Goal: Task Accomplishment & Management: Manage account settings

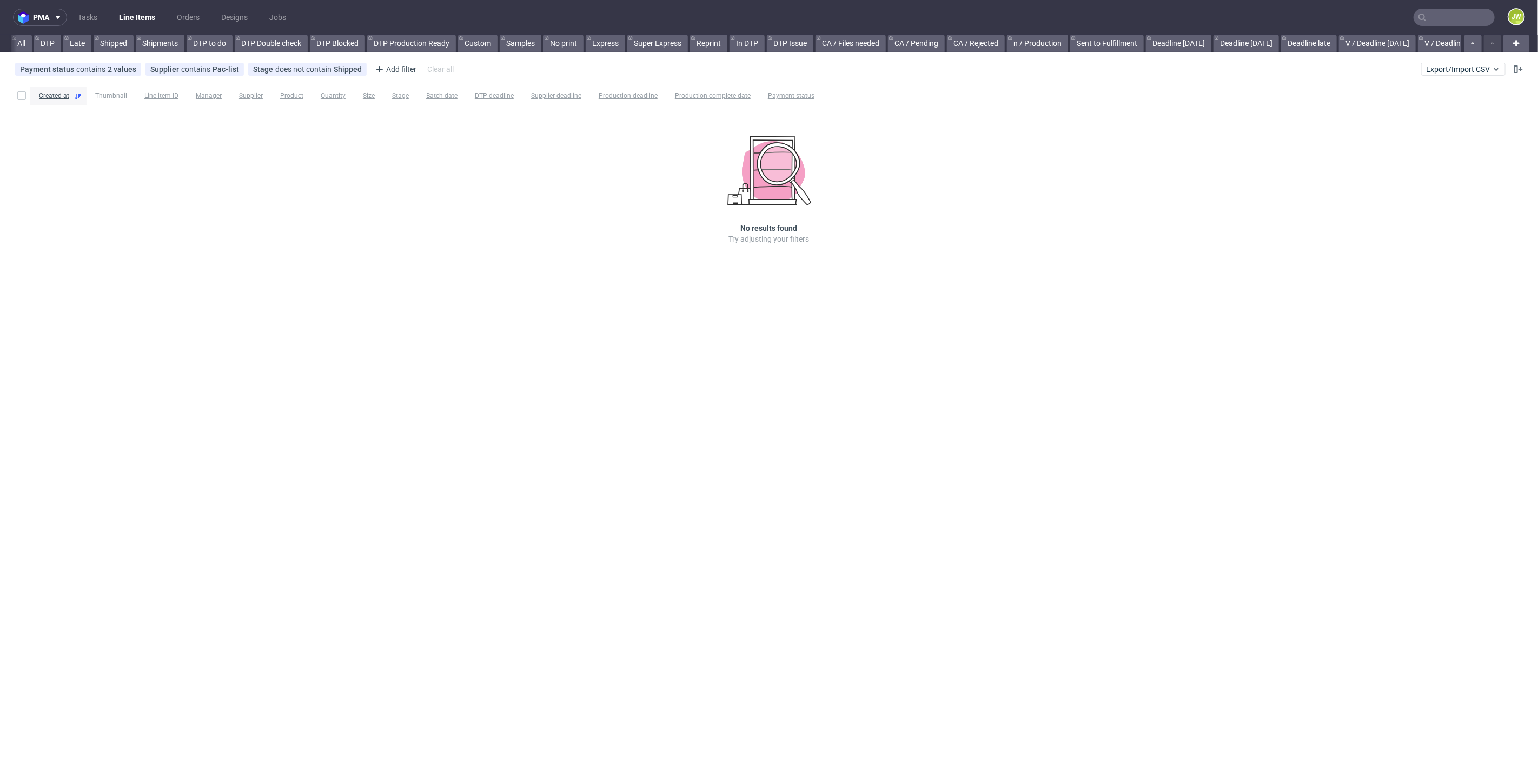
scroll to position [0, 2272]
click at [1463, 19] on input "text" at bounding box center [1454, 17] width 81 height 18
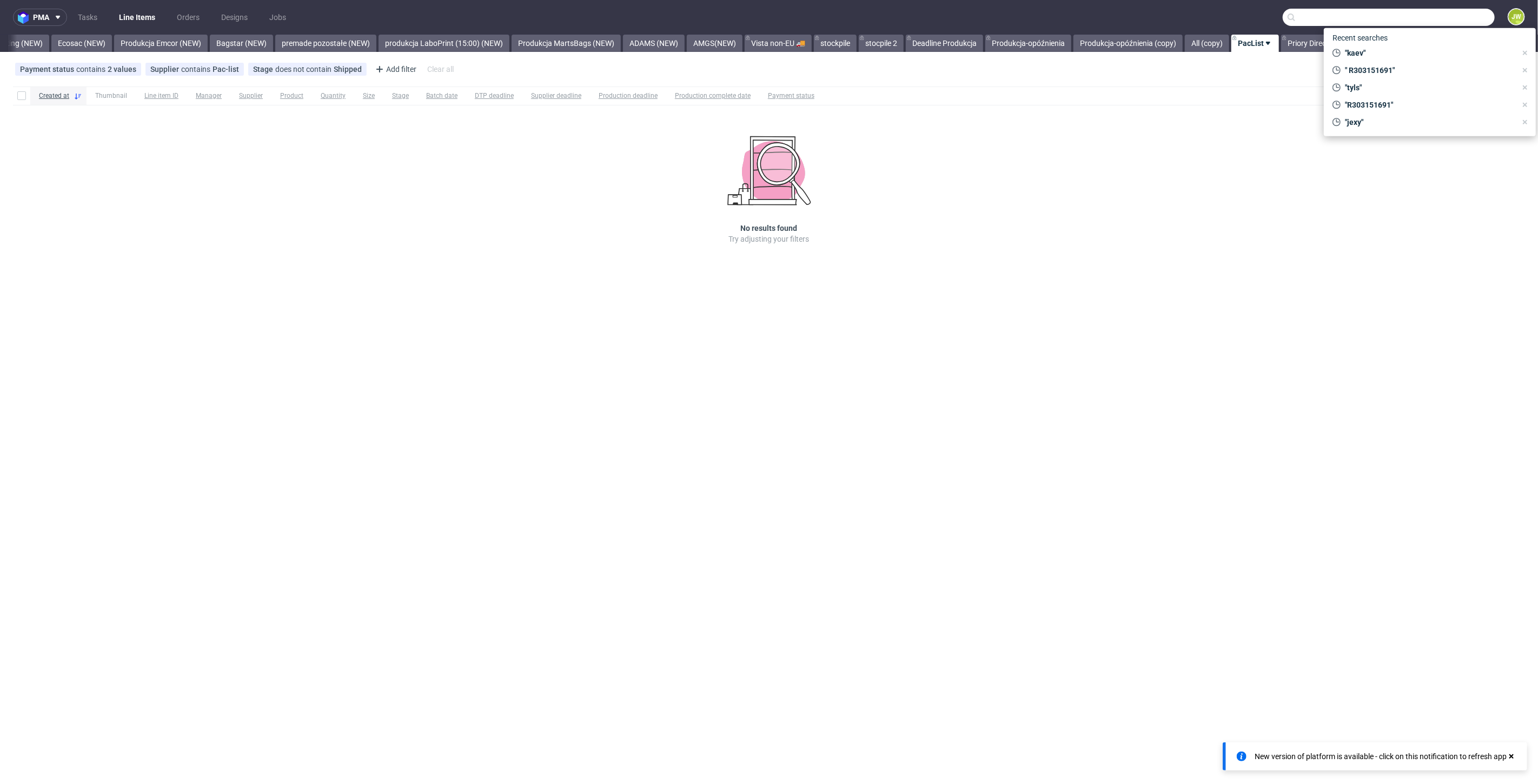
paste input "DBDI"
type input "DBDI"
click at [1352, 40] on span "DBDI" at bounding box center [1358, 44] width 17 height 8
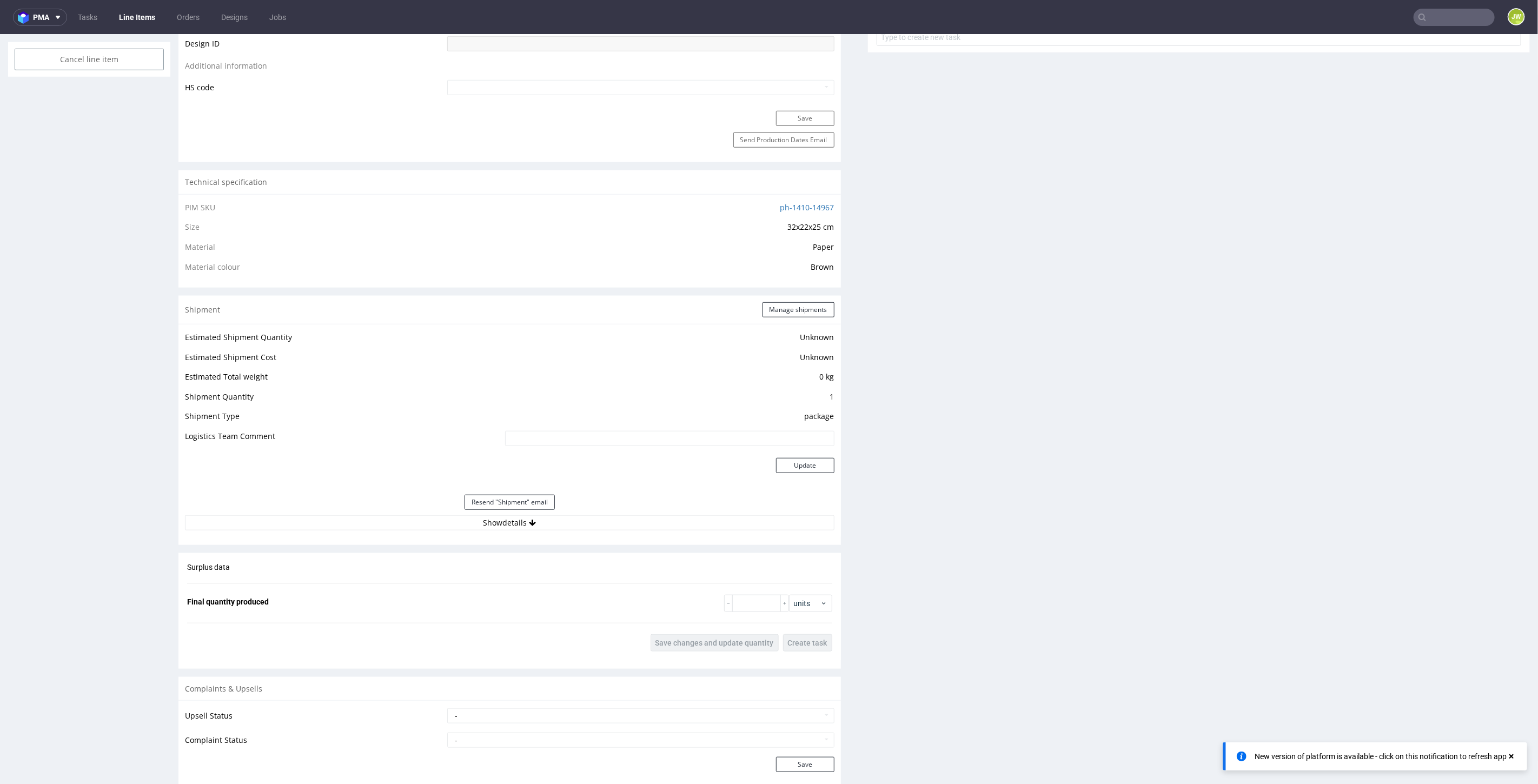
scroll to position [721, 0]
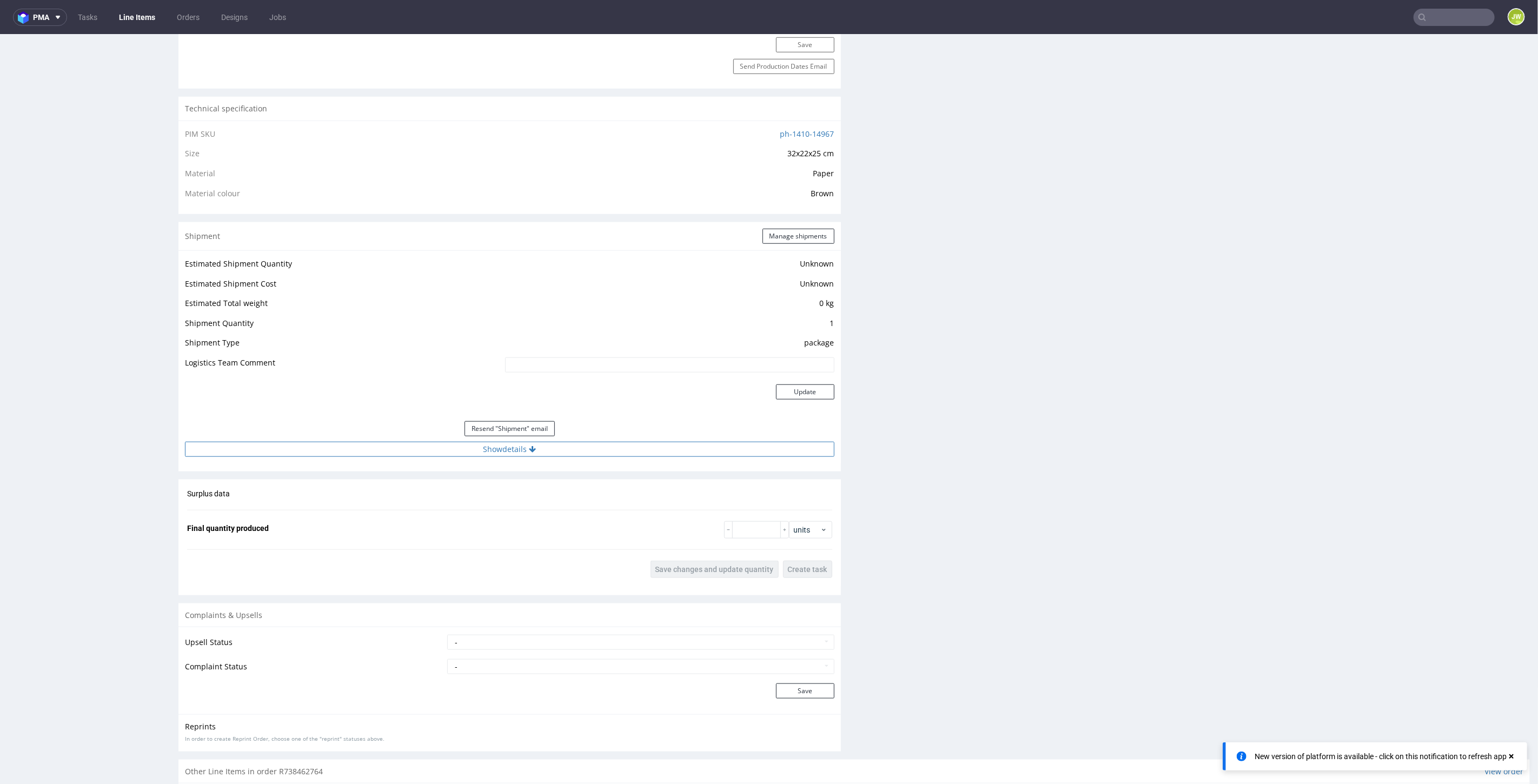
click at [487, 445] on button "Show details" at bounding box center [509, 449] width 649 height 15
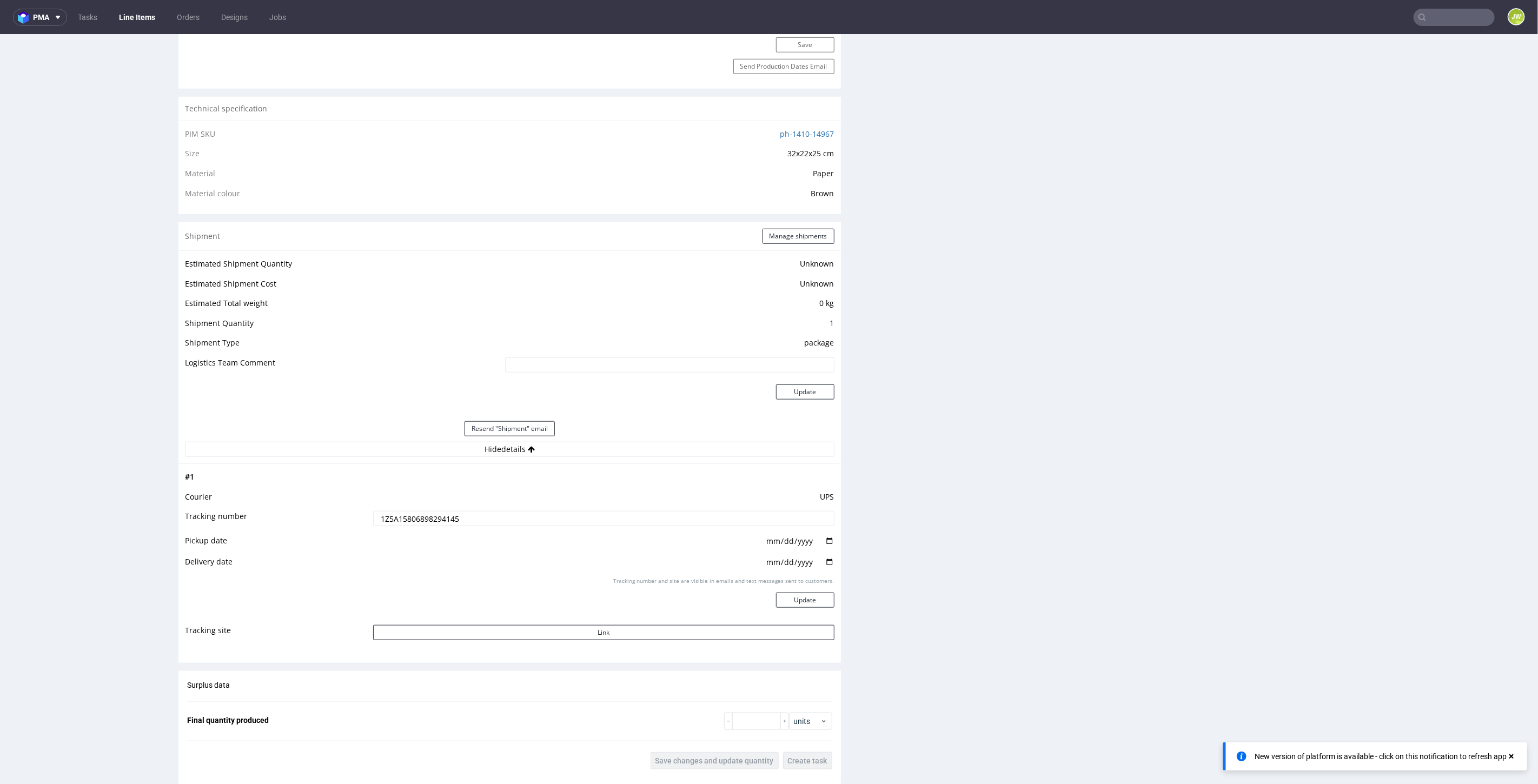
click at [467, 521] on input "1Z5A15806898294145" at bounding box center [603, 518] width 462 height 15
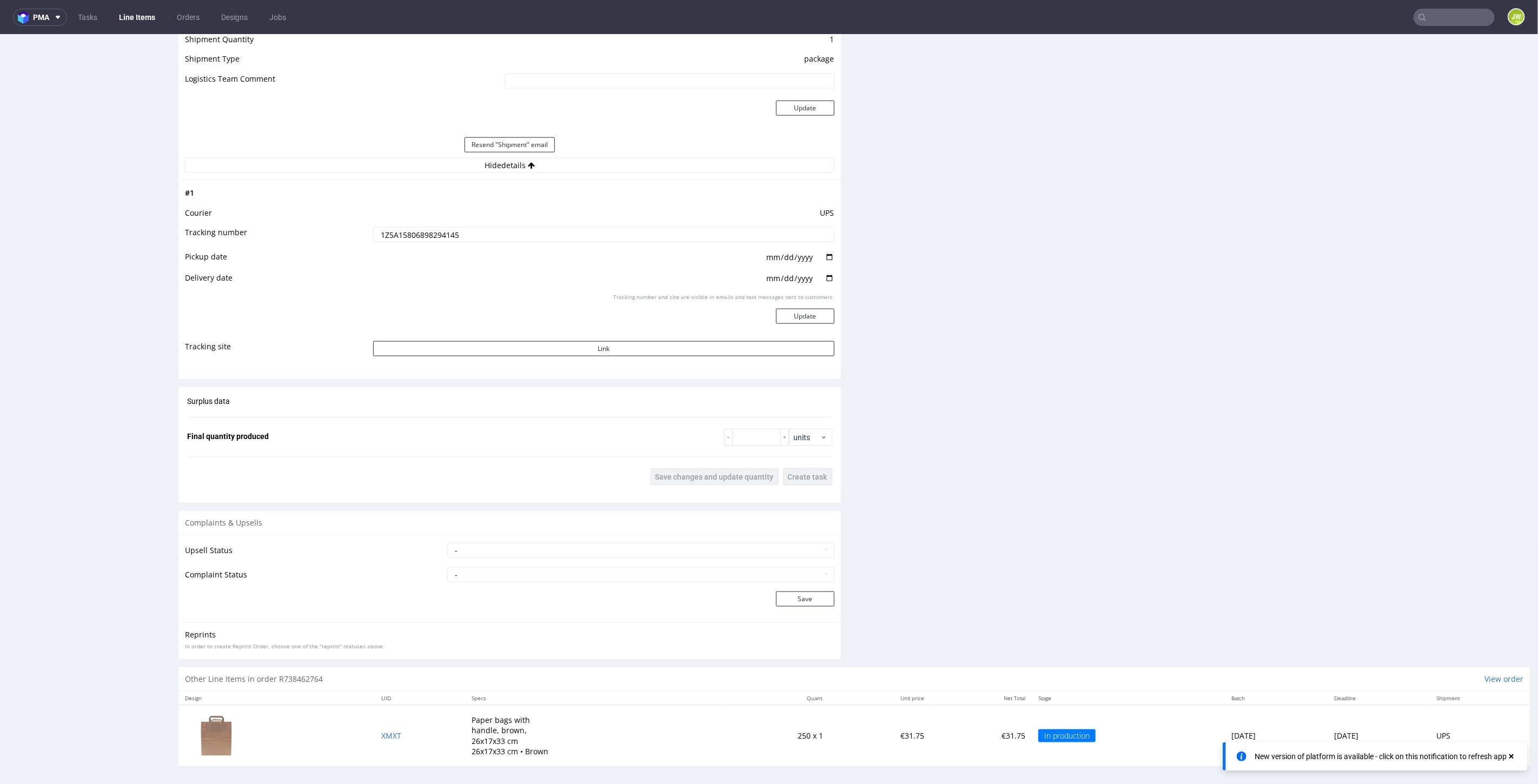
scroll to position [3, 0]
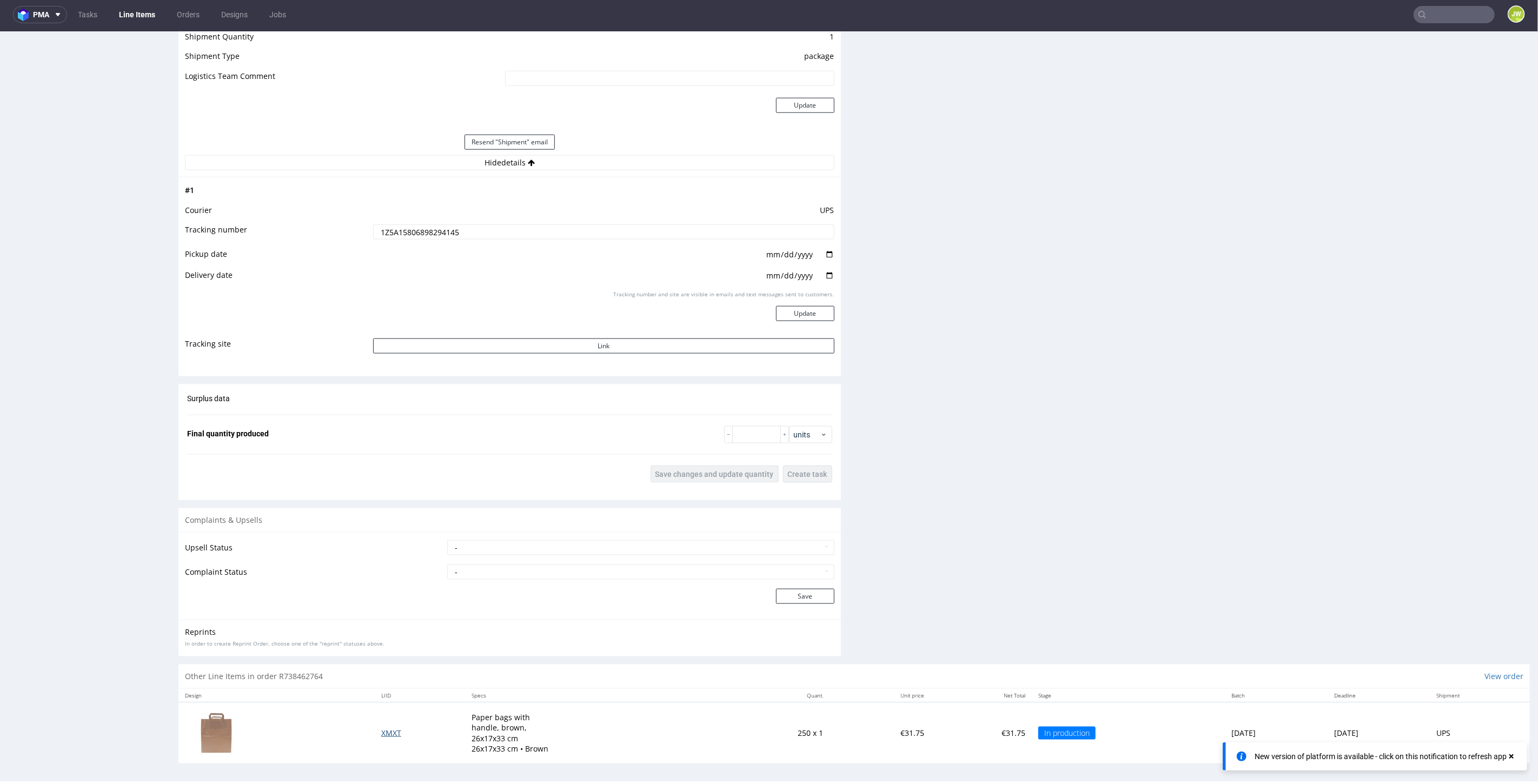
click at [381, 727] on span "XMXT" at bounding box center [391, 732] width 20 height 10
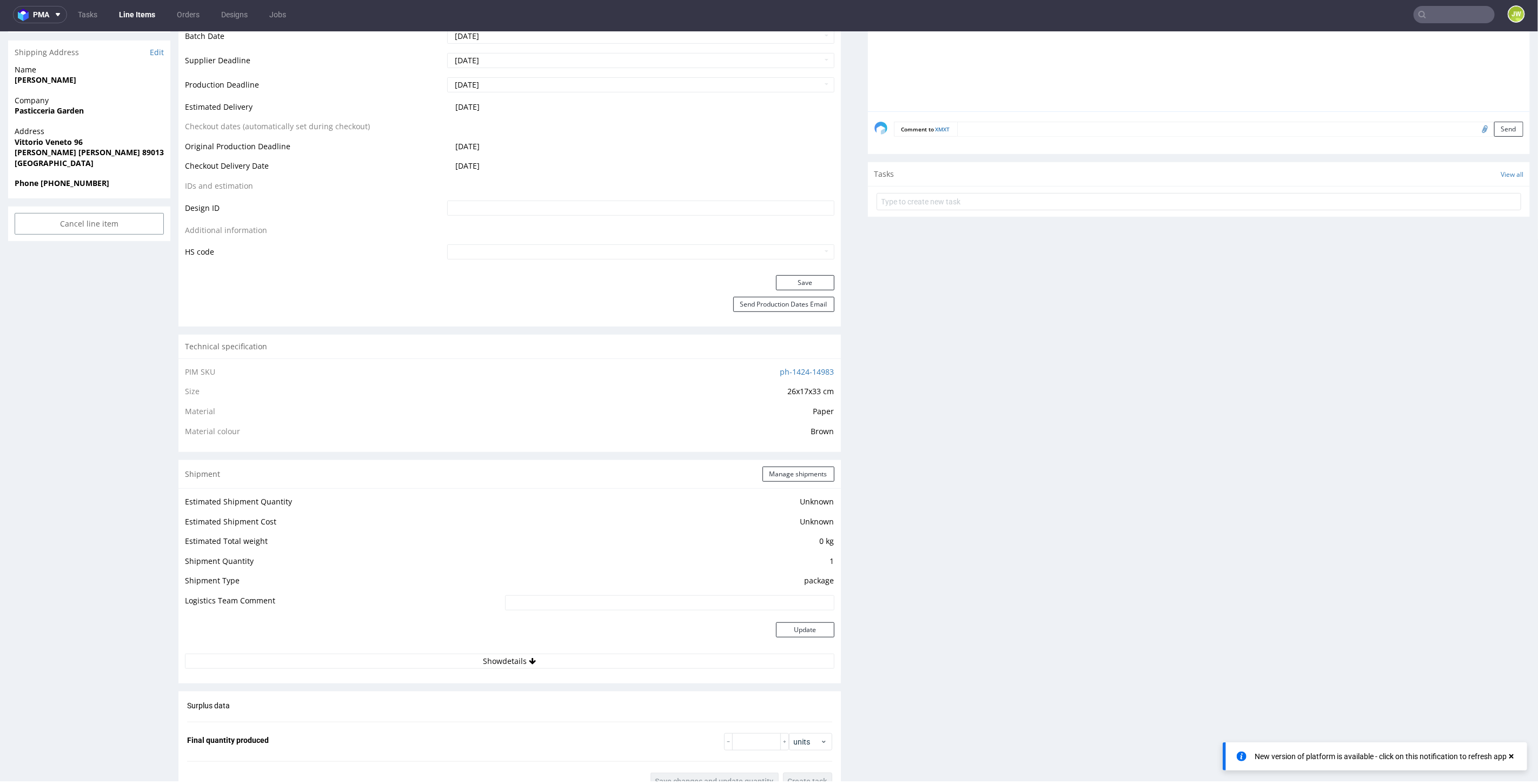
scroll to position [788, 0]
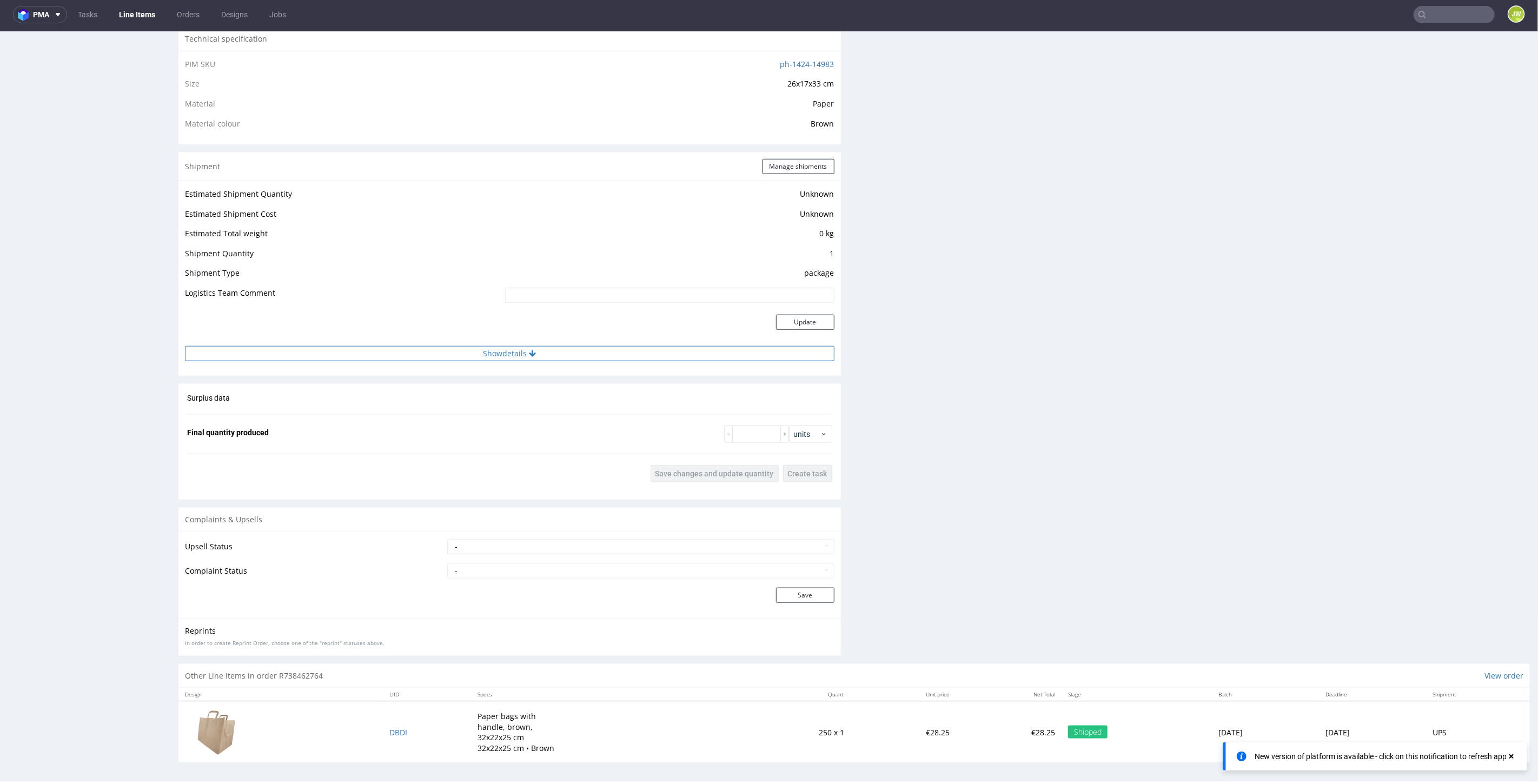
click at [502, 353] on button "Show details" at bounding box center [509, 353] width 649 height 15
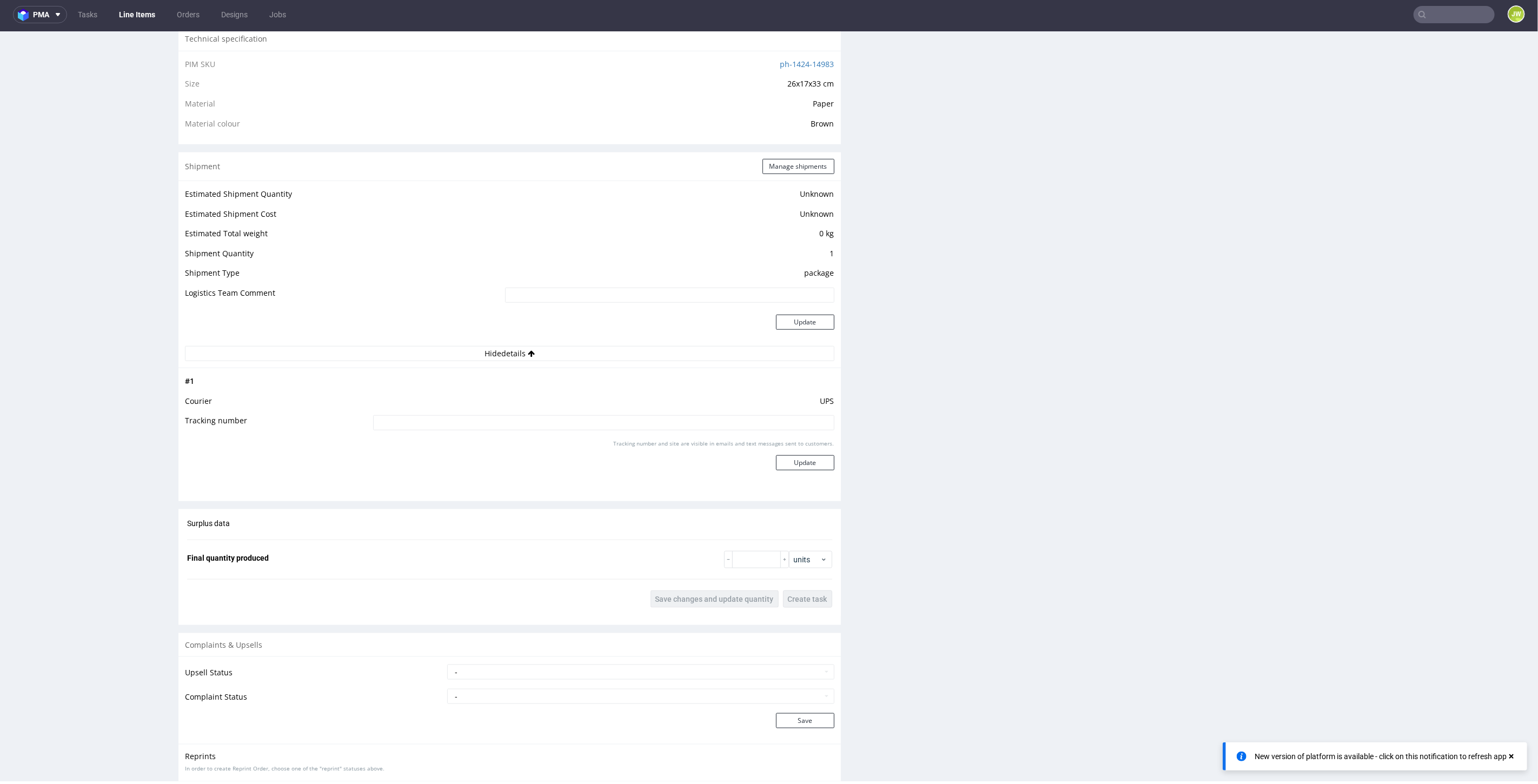
click at [487, 425] on input at bounding box center [603, 422] width 462 height 15
paste input "1Z5A15806898294145"
type input "1Z5A15806898294145"
click at [787, 462] on button "Update" at bounding box center [805, 462] width 59 height 15
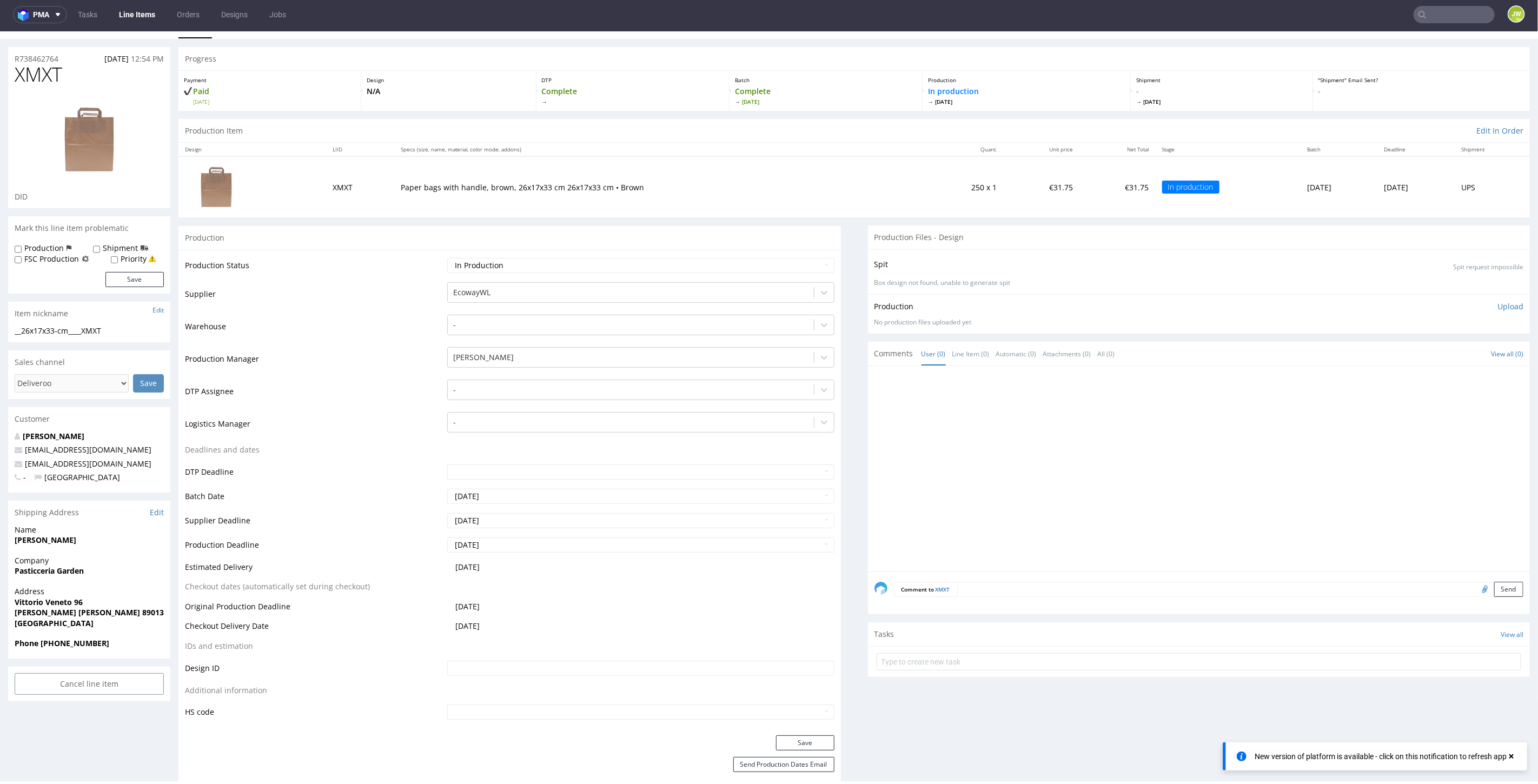
scroll to position [0, 0]
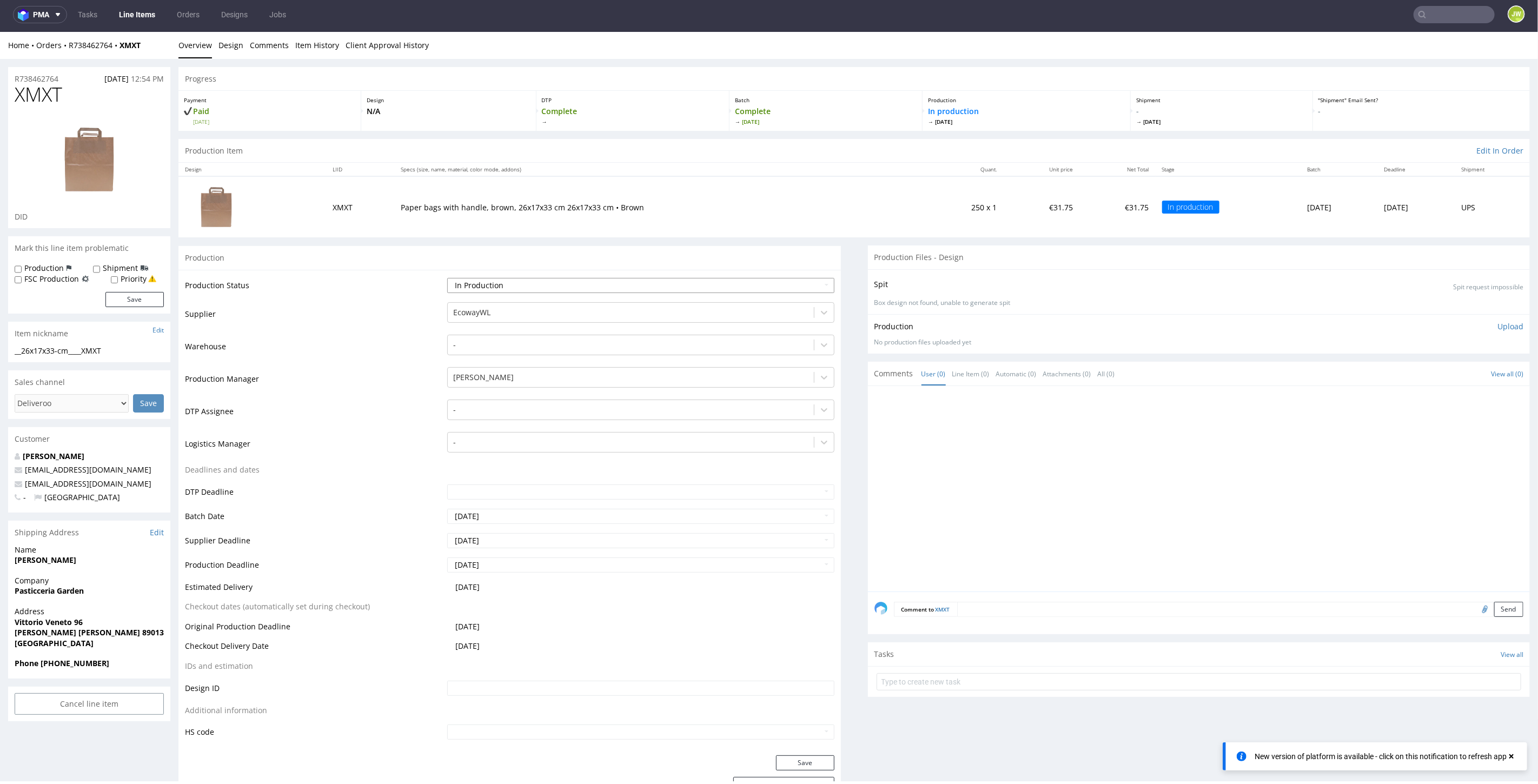
click at [485, 286] on select "Waiting for Artwork Waiting for Diecut Waiting for Mockup Waiting for DTP Waiti…" at bounding box center [641, 285] width 387 height 15
select select "production_complete"
click at [447, 277] on select "Waiting for Artwork Waiting for Diecut Waiting for Mockup Waiting for DTP Waiti…" at bounding box center [641, 285] width 387 height 15
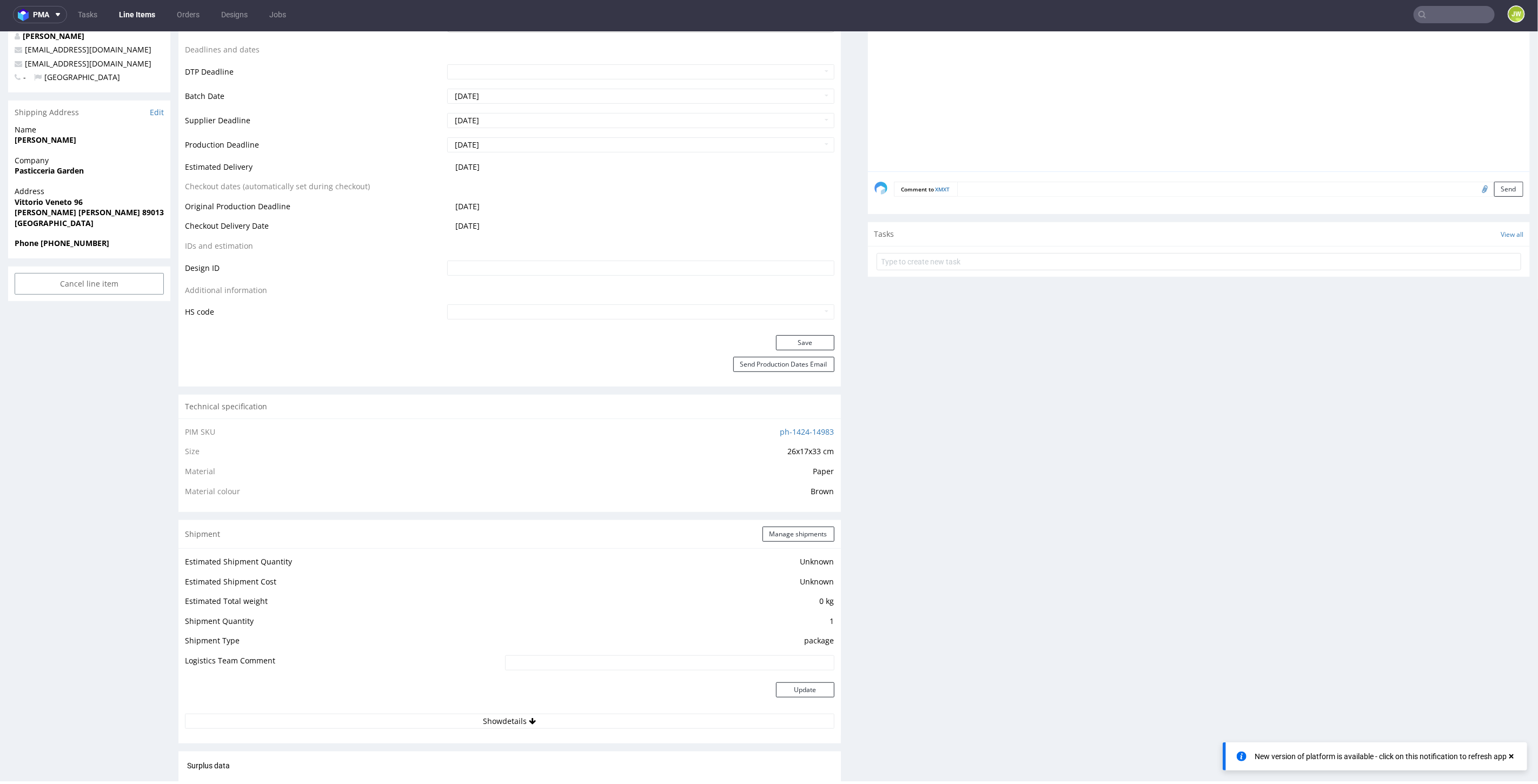
scroll to position [420, 0]
click at [776, 343] on button "Save" at bounding box center [805, 343] width 59 height 15
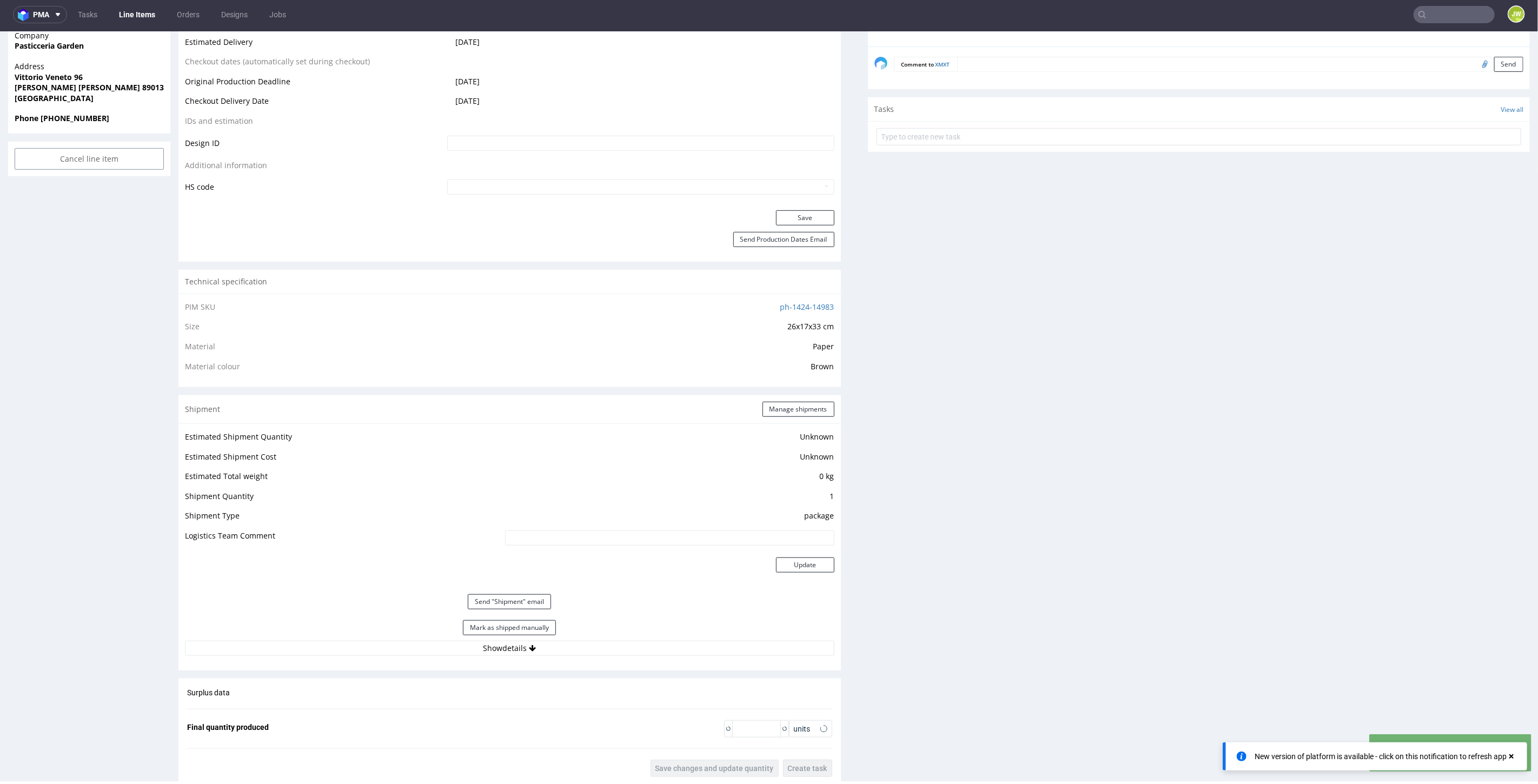
scroll to position [721, 0]
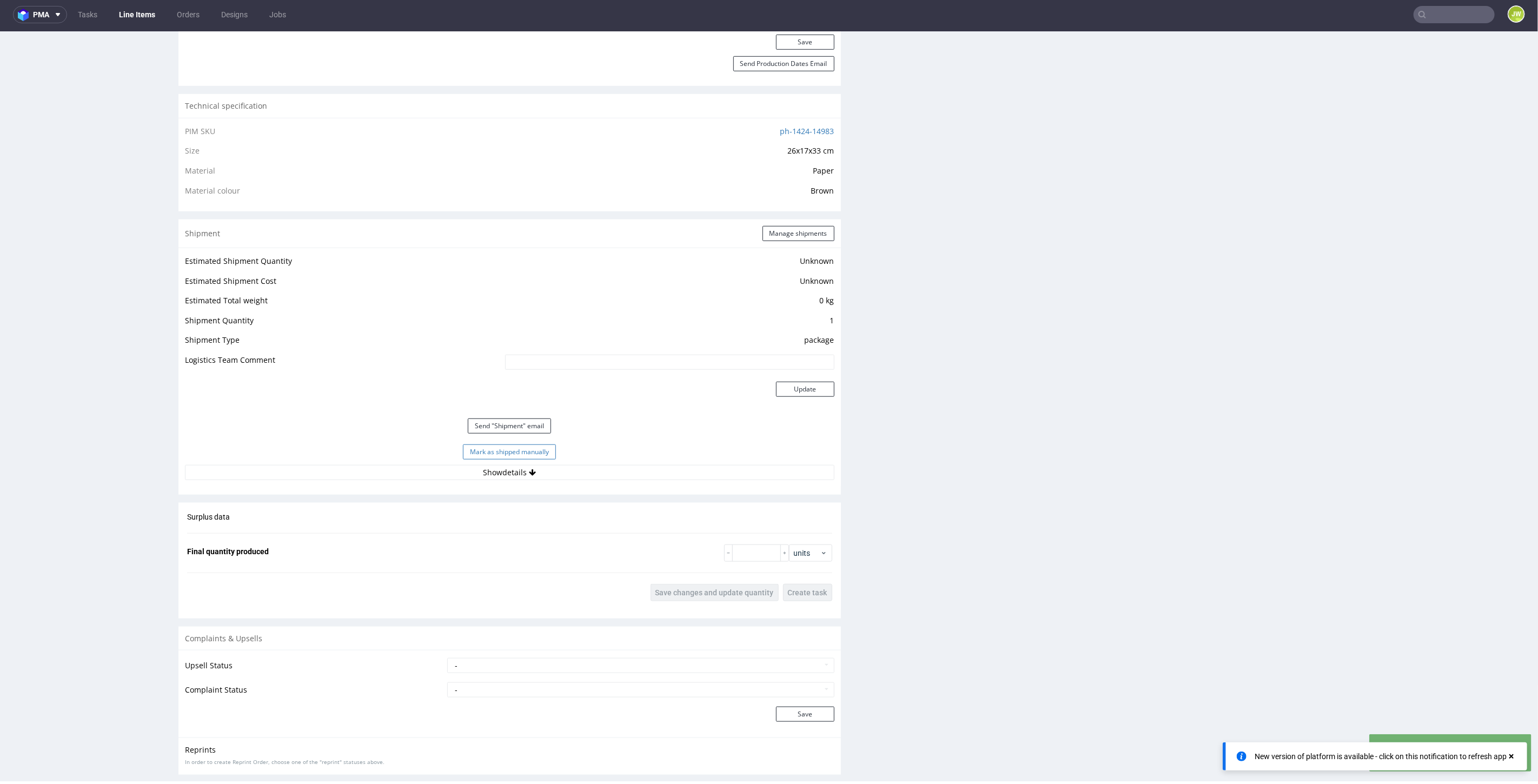
click at [485, 454] on button "Mark as shipped manually" at bounding box center [509, 451] width 93 height 15
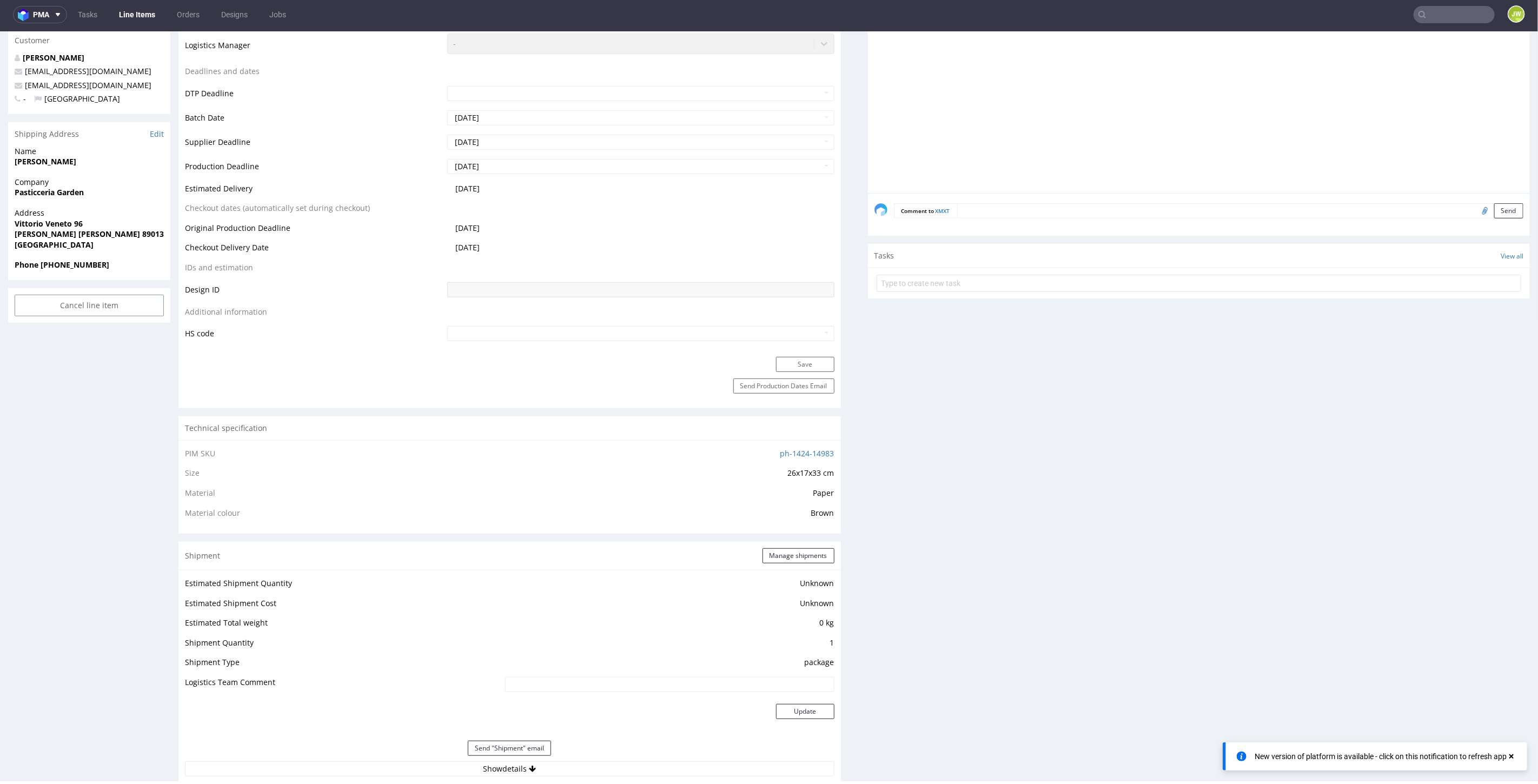
scroll to position [353, 0]
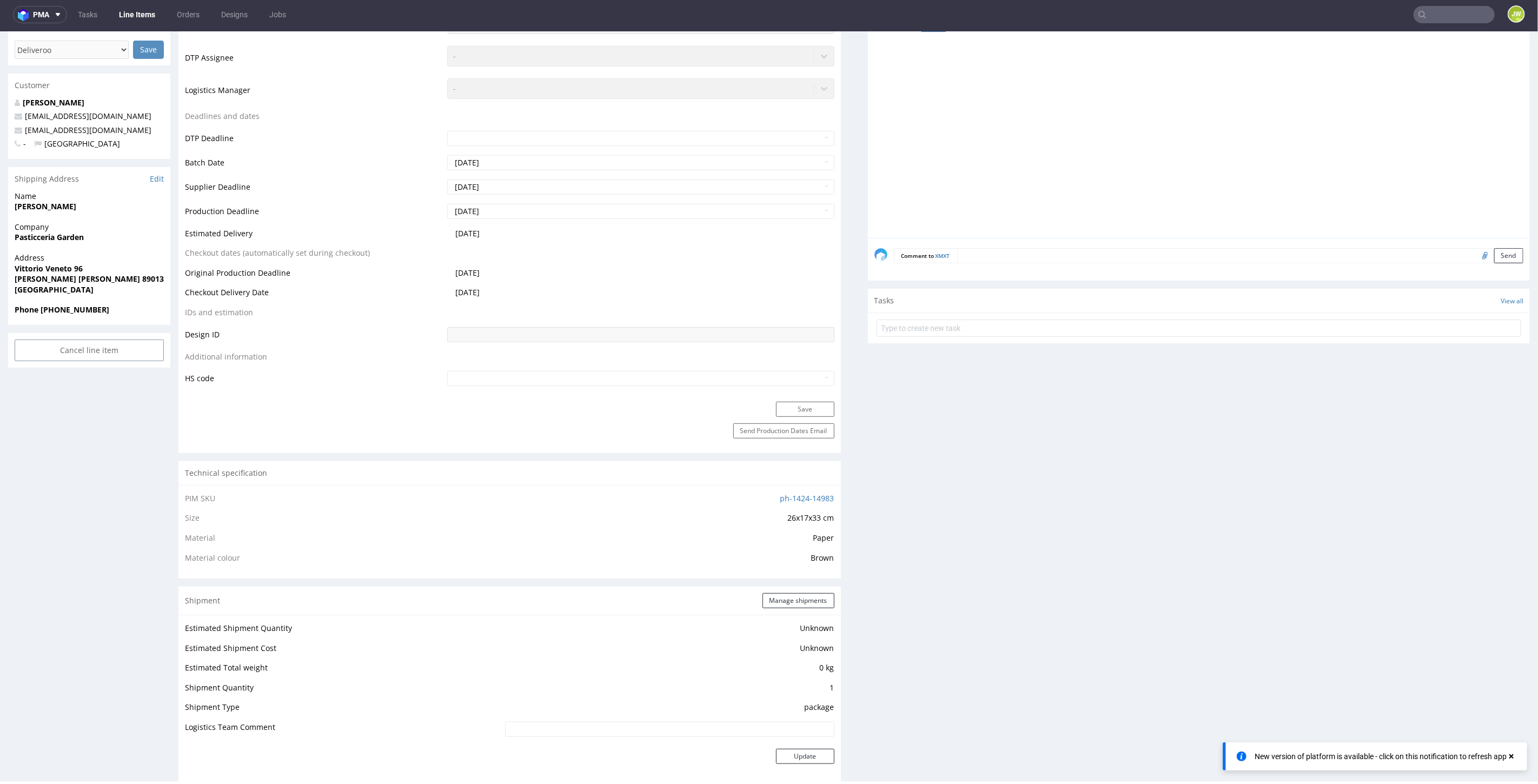
click at [1427, 20] on input "text" at bounding box center [1454, 14] width 81 height 18
paste input "GKMU"
type input "GKMU"
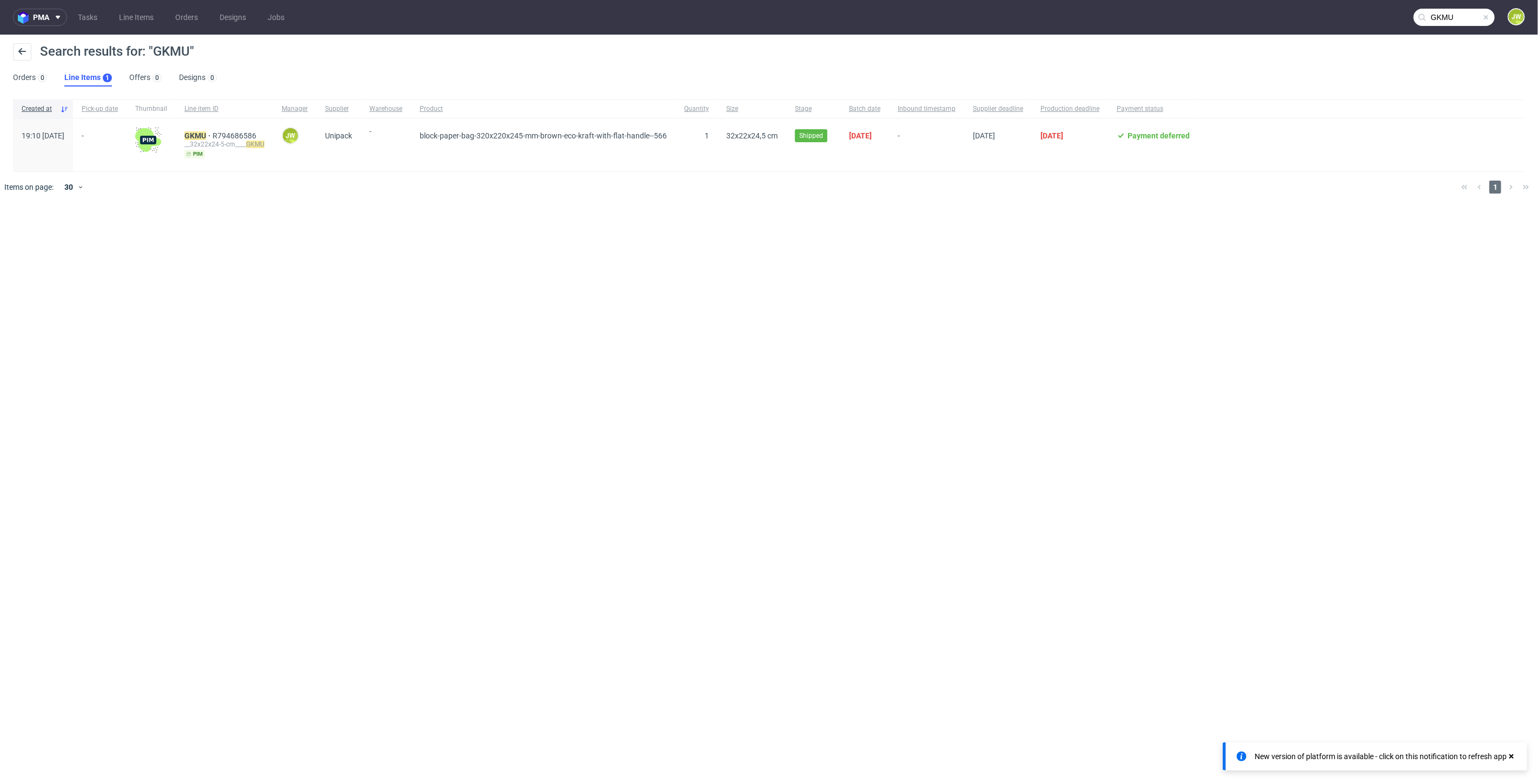
click at [222, 129] on div "GKMU R794686586 __32x22x24-5-cm____ GKMU pim" at bounding box center [225, 144] width 97 height 53
click at [206, 132] on mark "GKMU" at bounding box center [195, 136] width 22 height 8
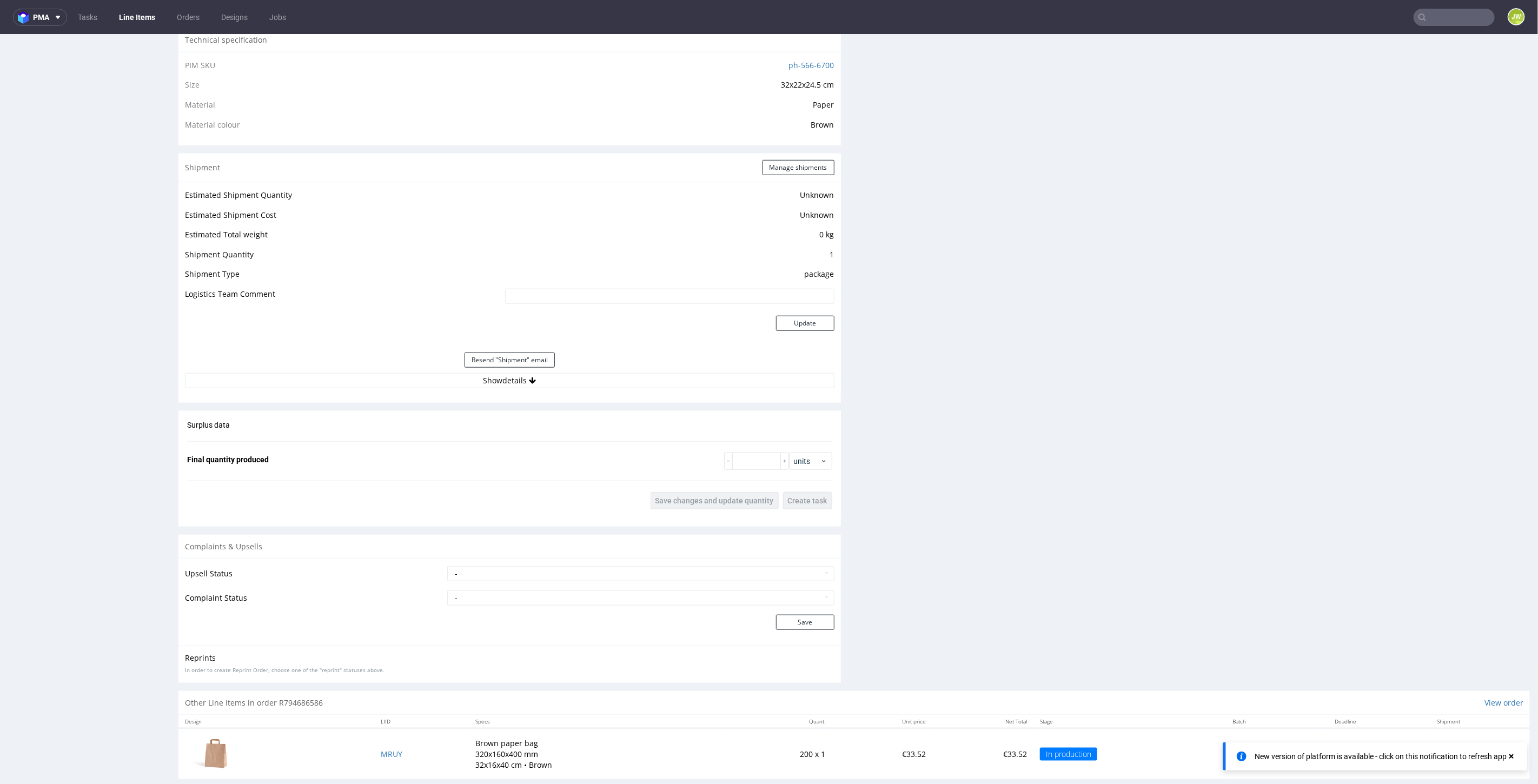
scroll to position [762, 0]
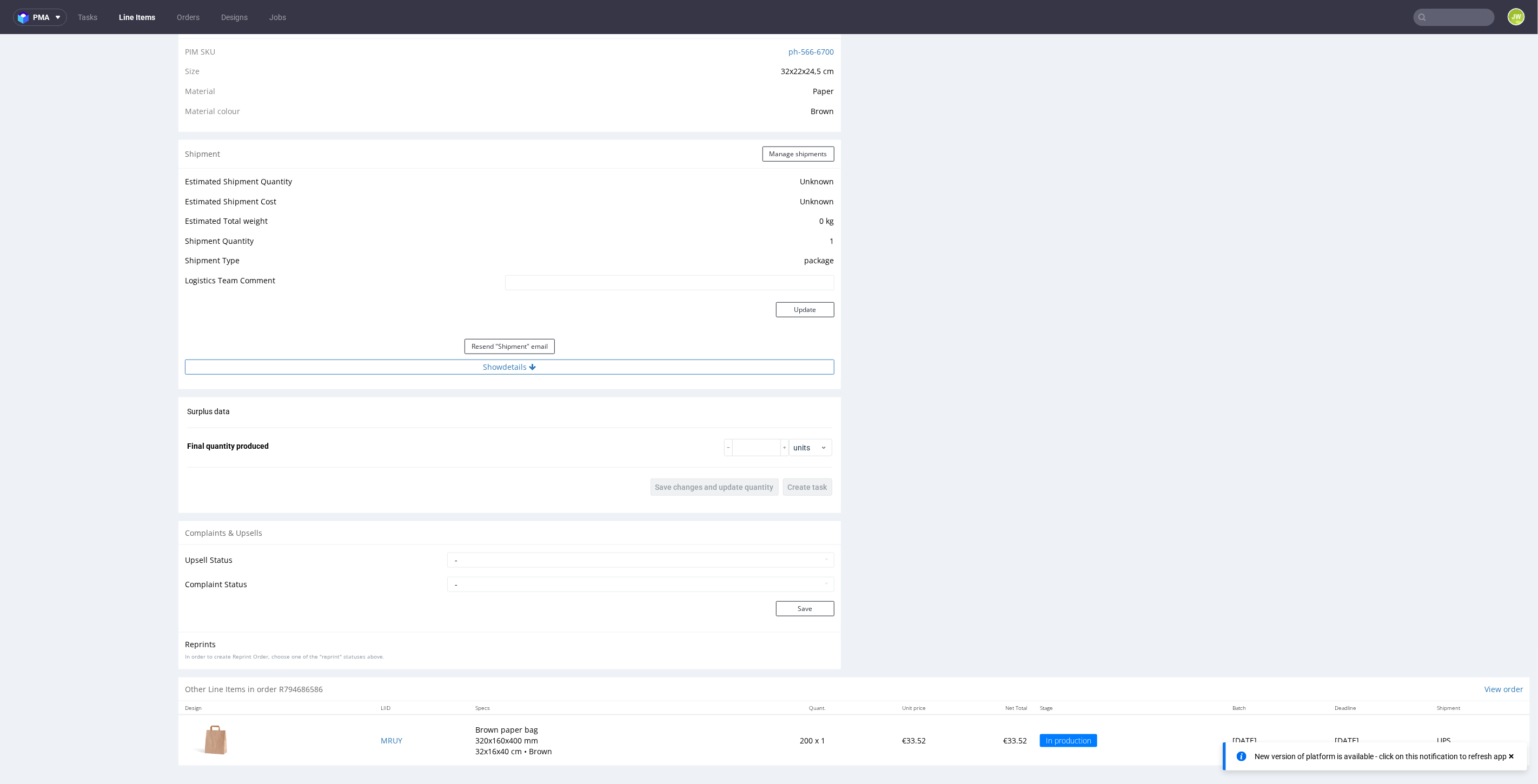
click at [493, 359] on button "Show details" at bounding box center [509, 367] width 649 height 15
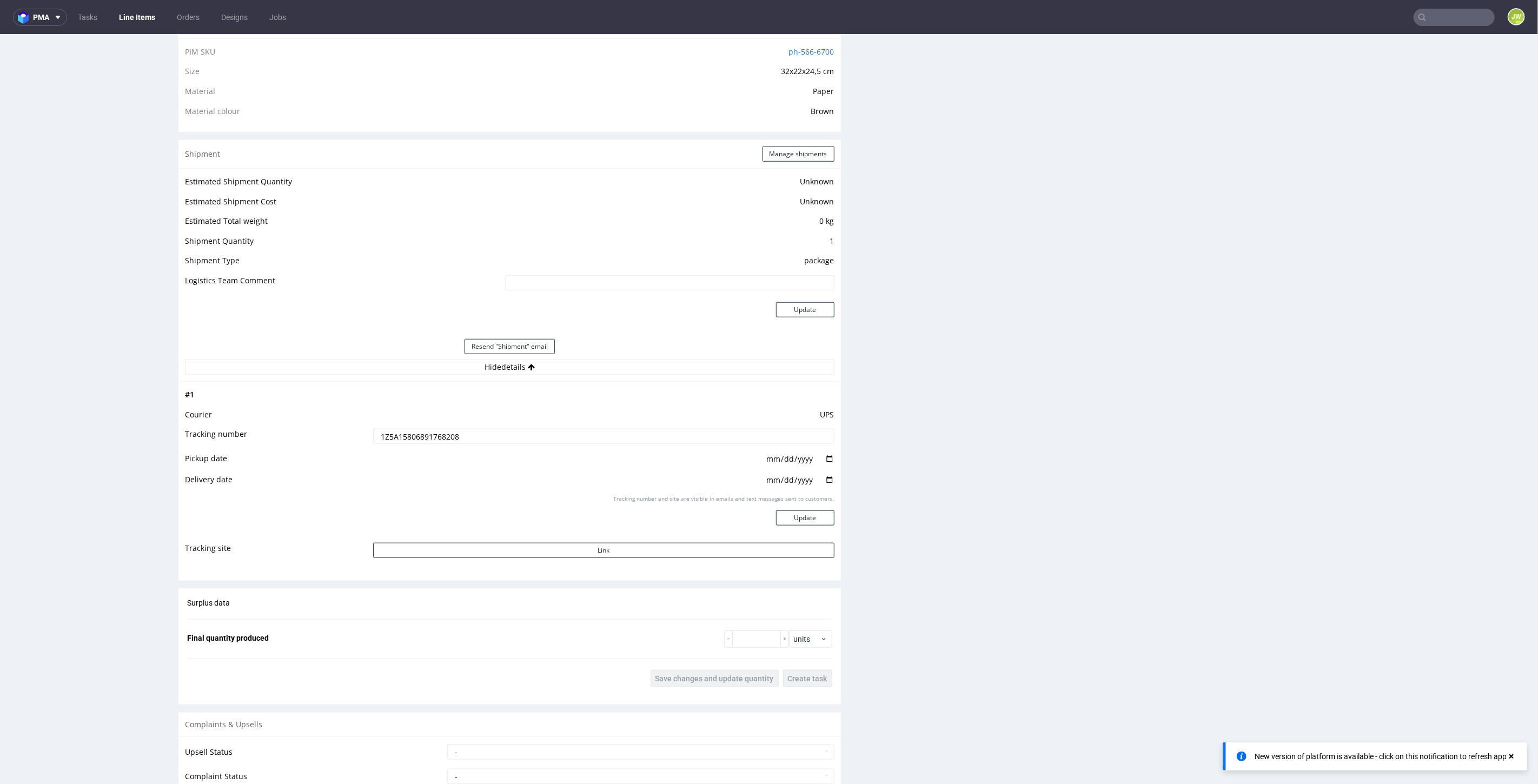
click at [425, 427] on td "1Z5A15806891768208" at bounding box center [602, 439] width 464 height 24
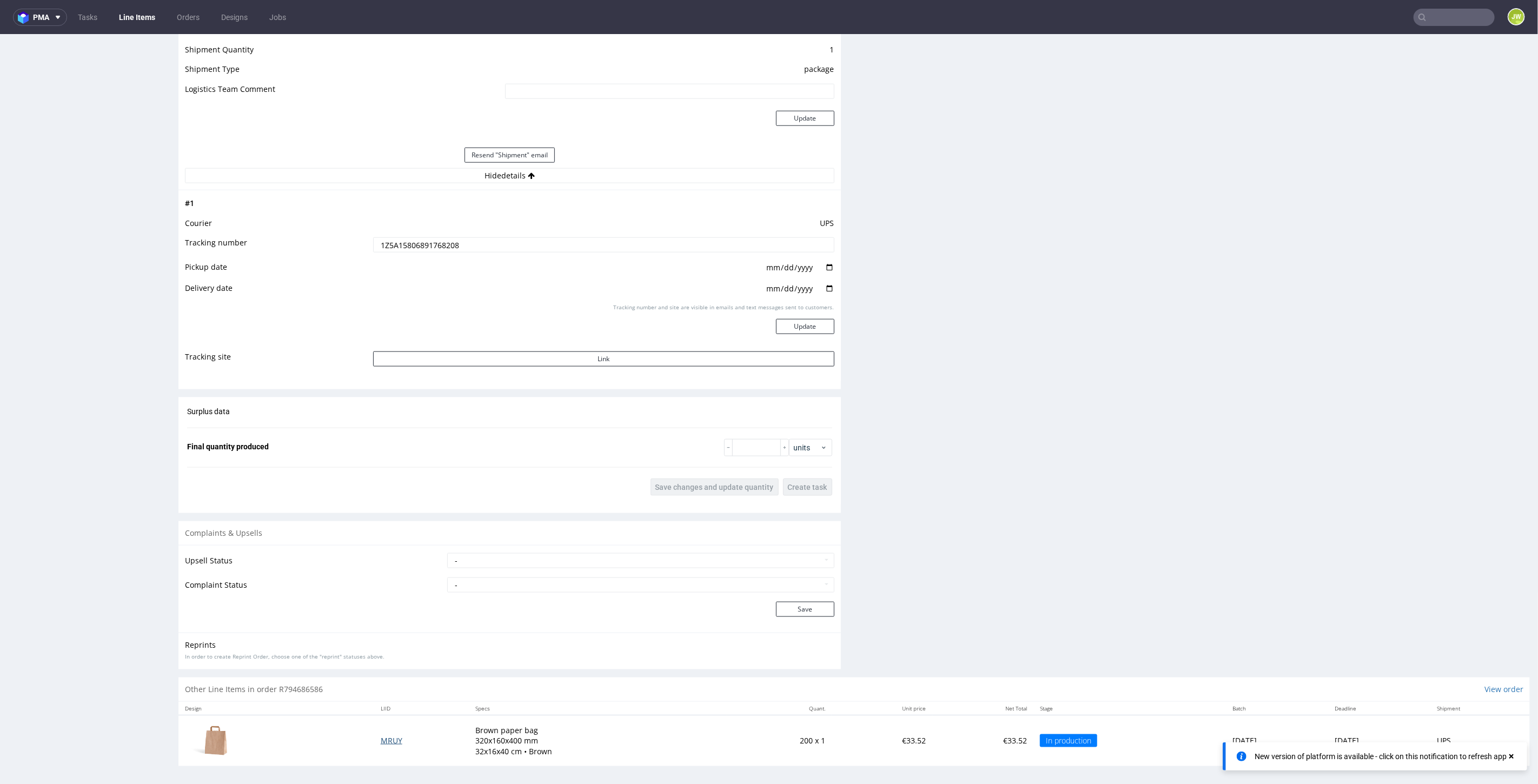
click at [381, 740] on span "MRUY" at bounding box center [392, 740] width 22 height 10
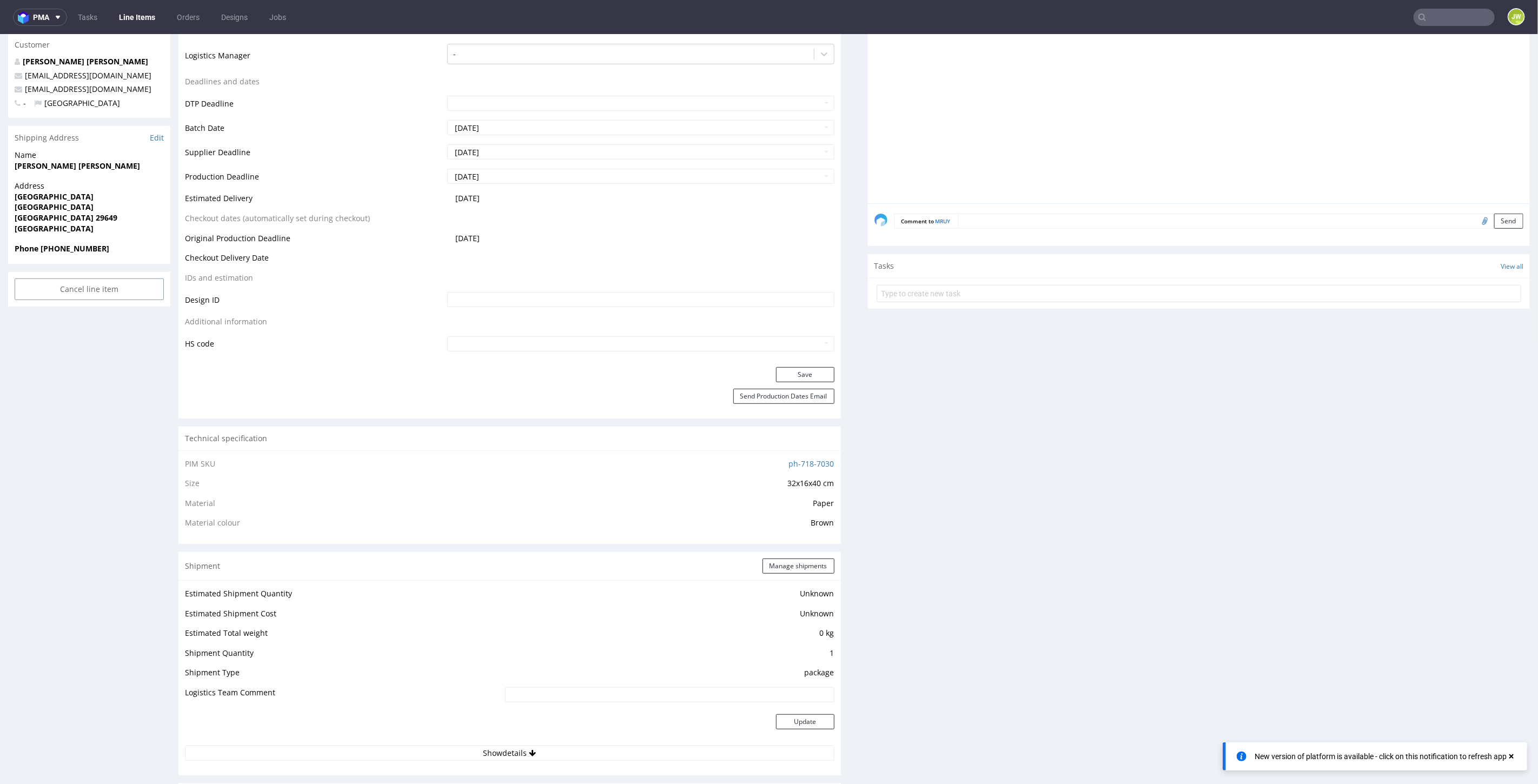
scroll to position [420, 0]
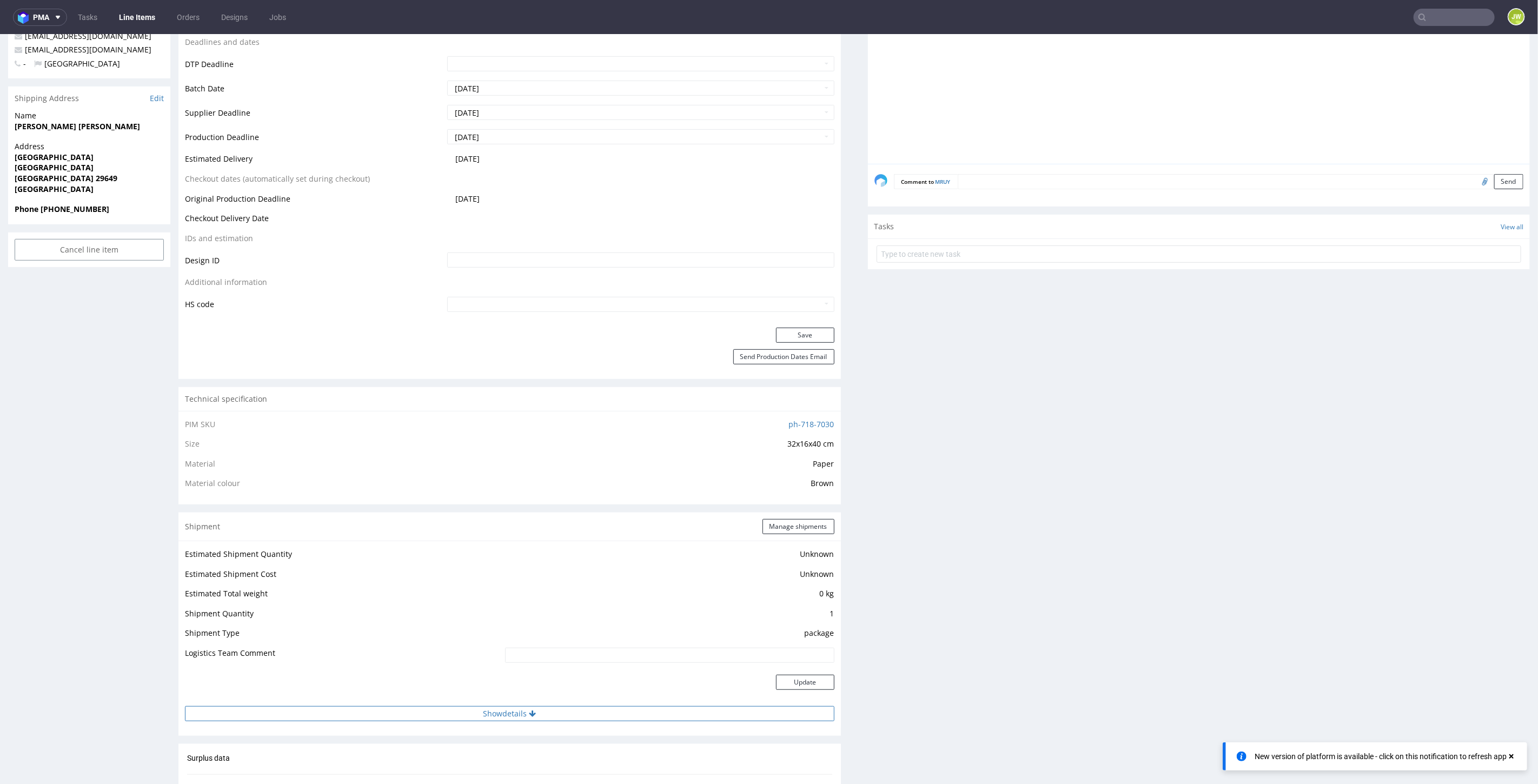
click at [484, 714] on button "Show details" at bounding box center [509, 714] width 649 height 15
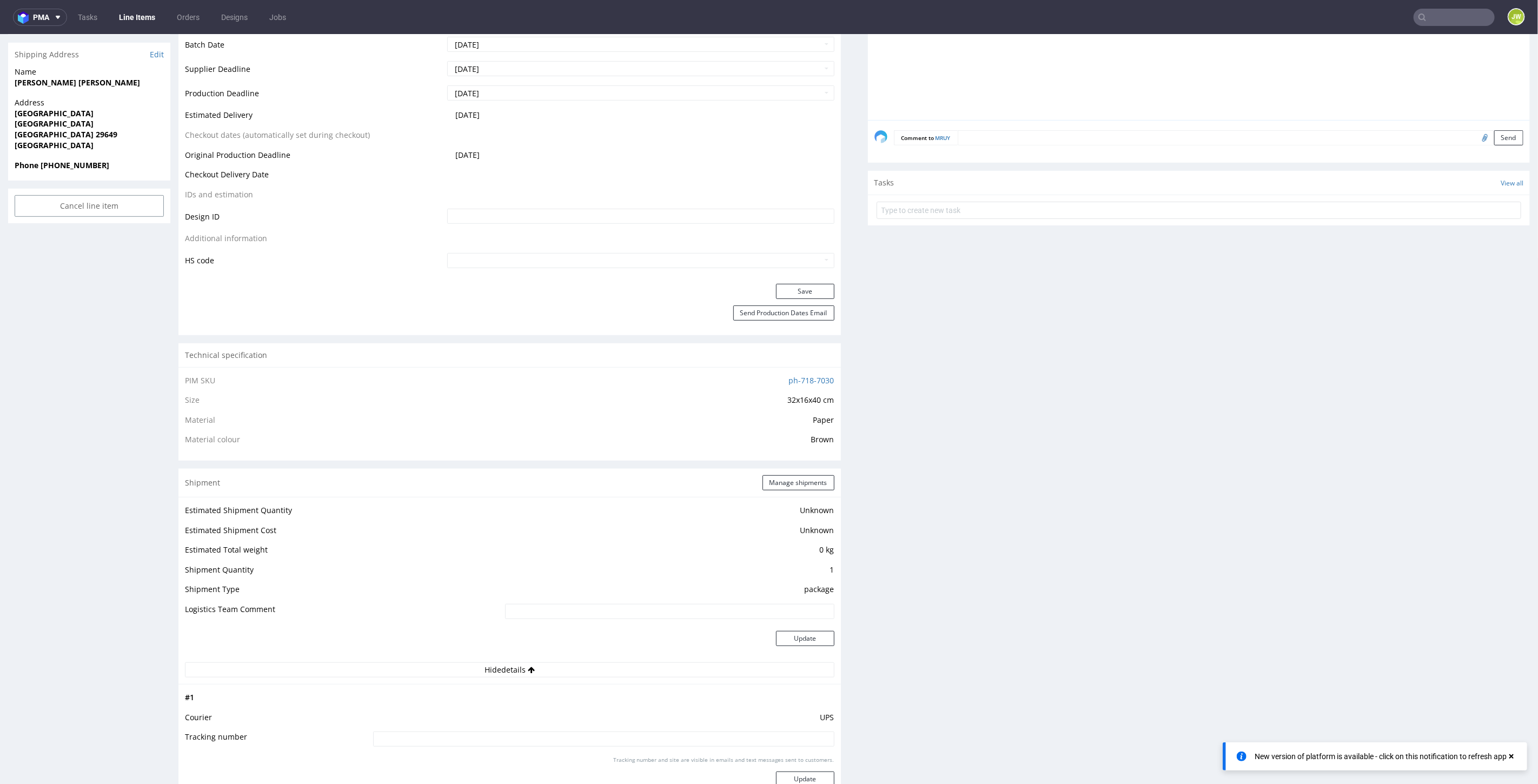
scroll to position [541, 0]
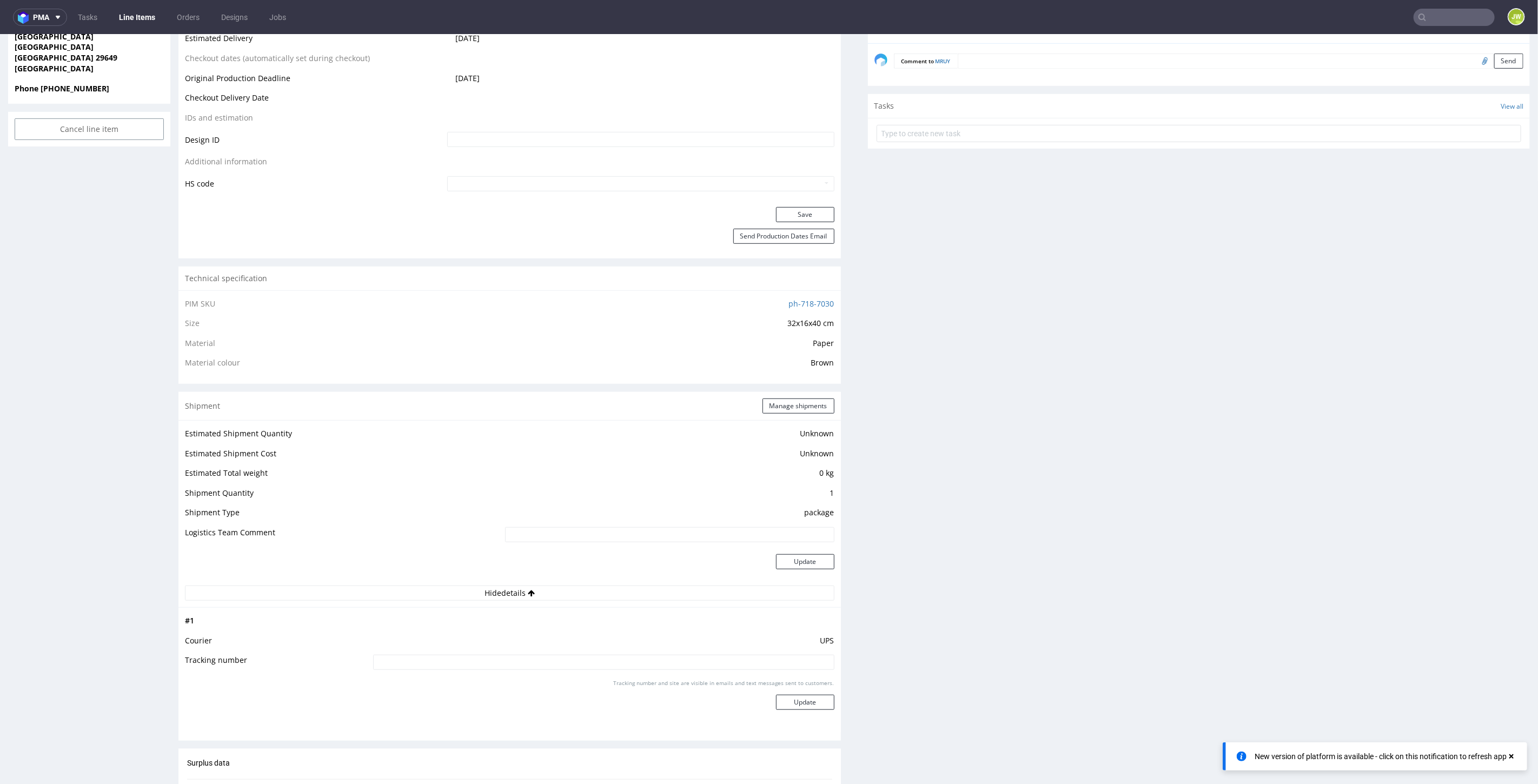
click at [326, 659] on td "Tracking number" at bounding box center [277, 665] width 185 height 24
click at [310, 655] on td "Tracking number" at bounding box center [277, 665] width 185 height 24
click at [421, 663] on input at bounding box center [603, 662] width 462 height 15
paste input "1Z5A15806891768208"
type input "1Z5A15806891768208"
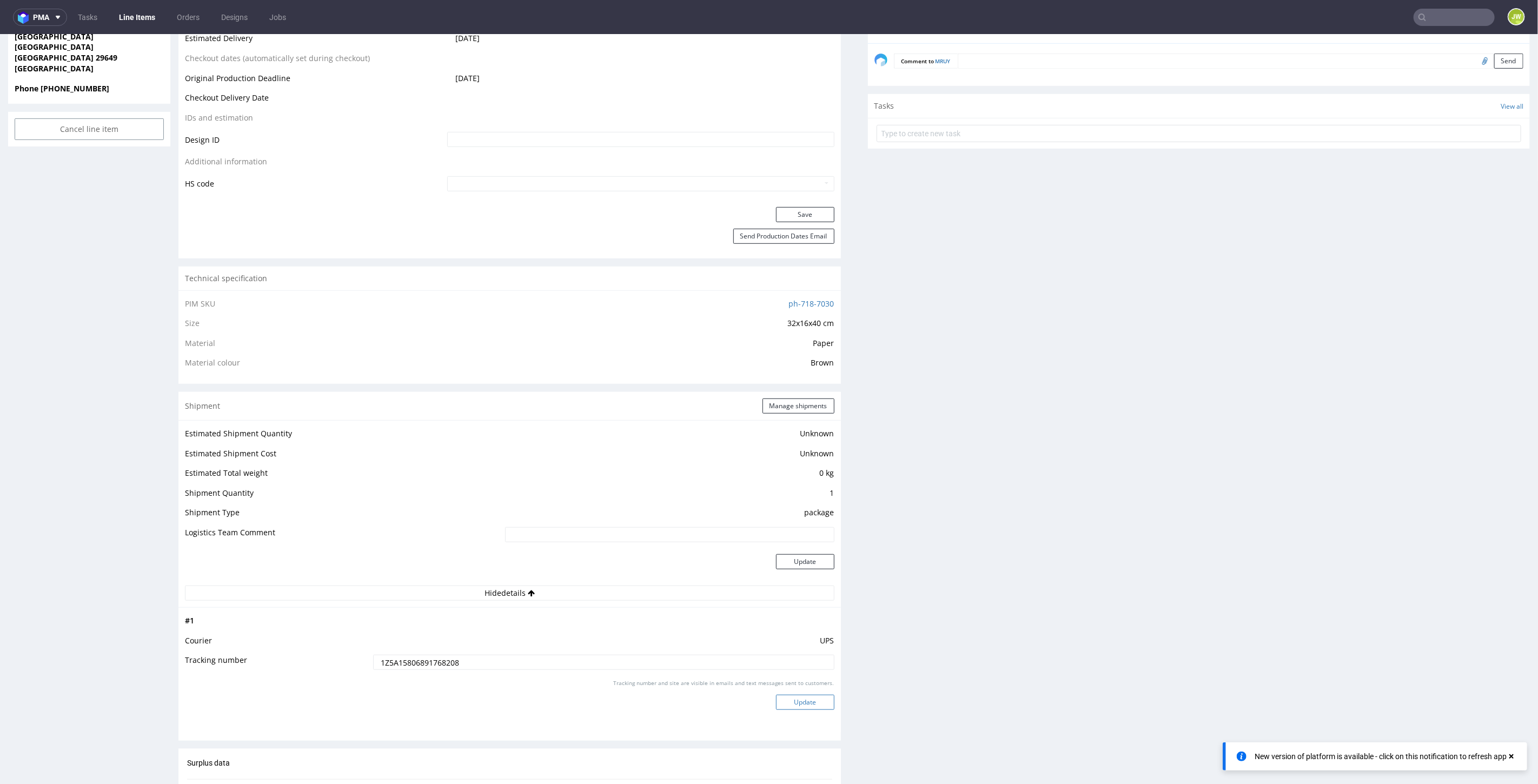
click at [796, 704] on button "Update" at bounding box center [805, 702] width 59 height 15
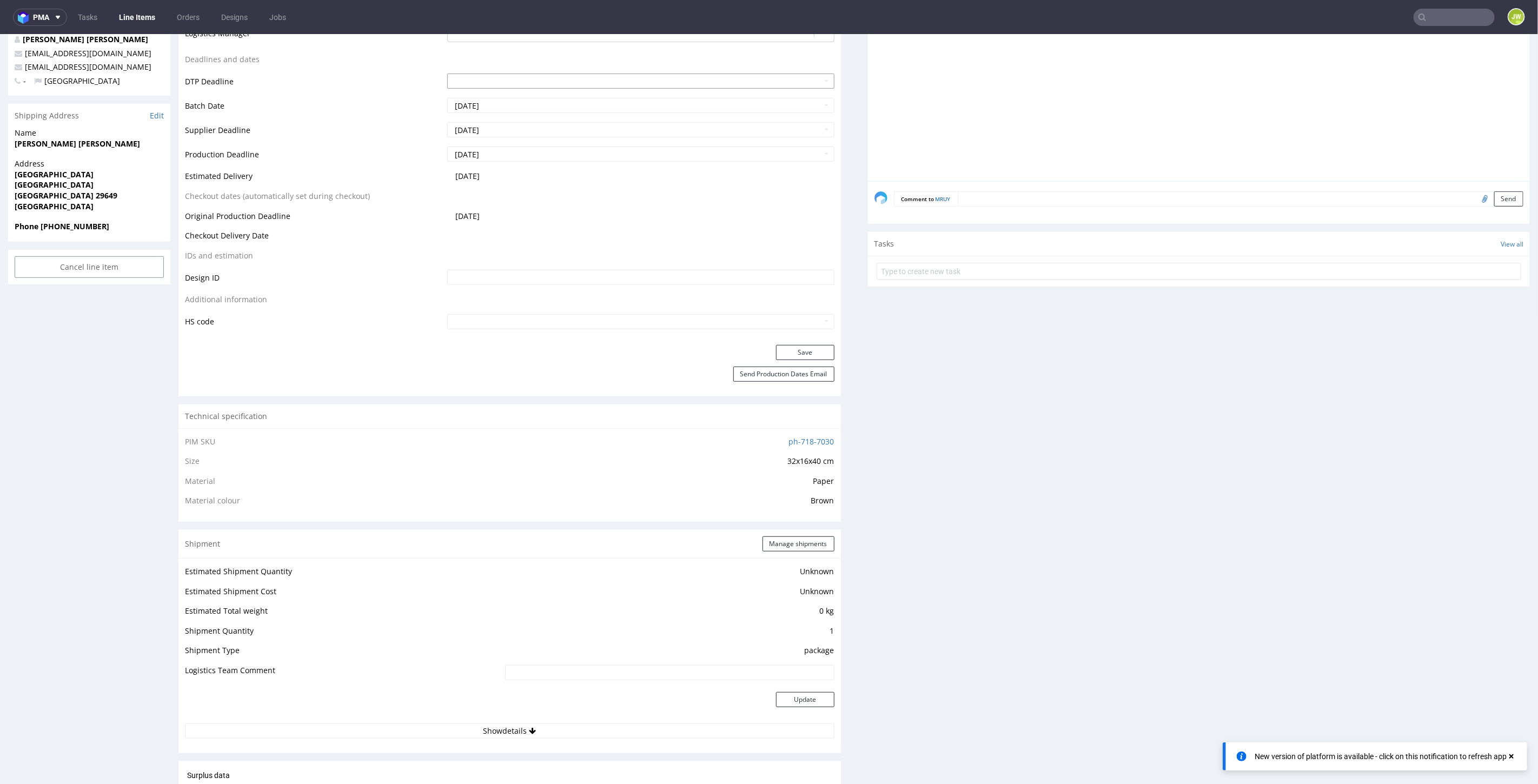
scroll to position [0, 0]
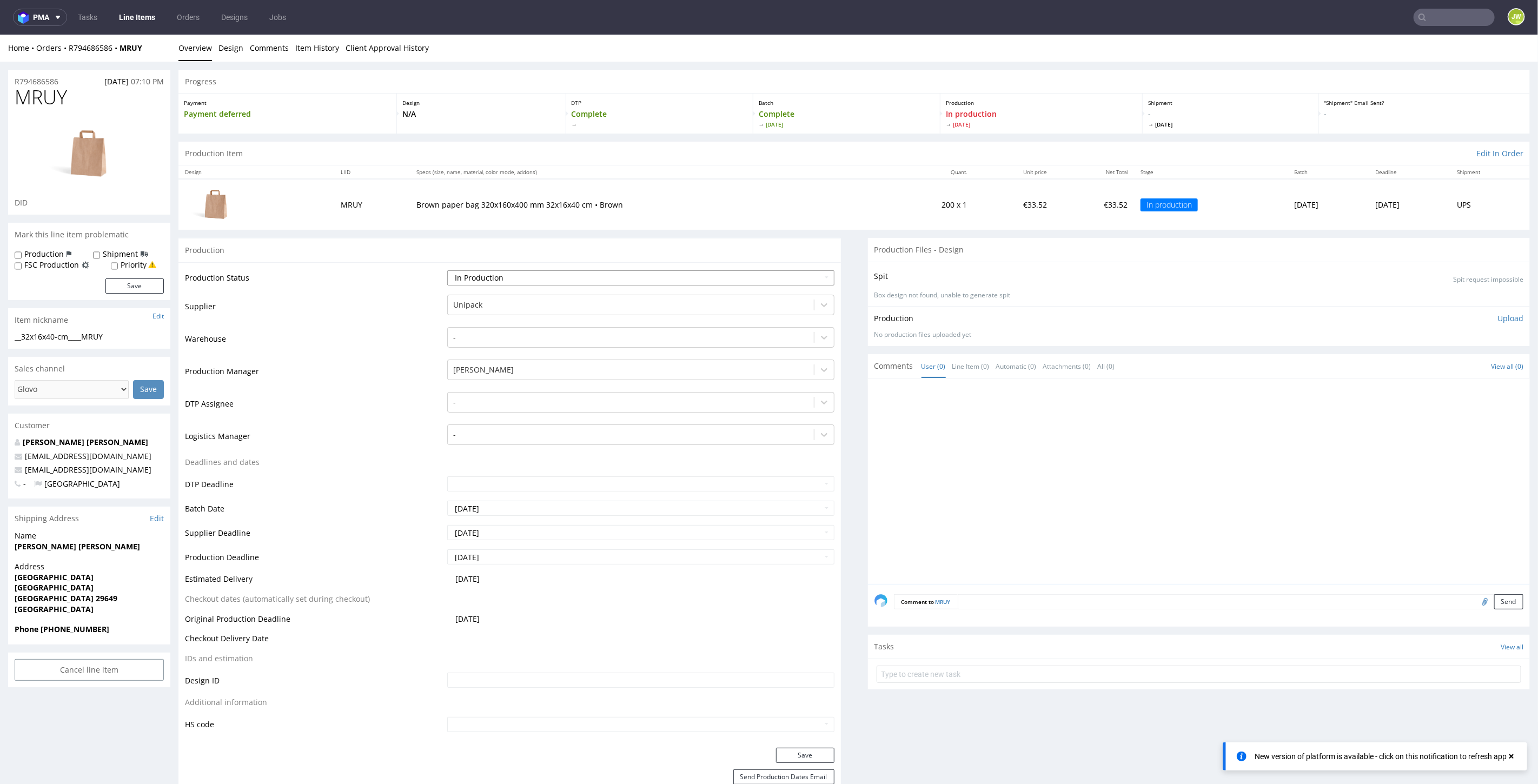
click at [467, 274] on select "Waiting for Artwork Waiting for Diecut Waiting for Mockup Waiting for DTP Waiti…" at bounding box center [641, 277] width 387 height 15
select select "production_complete"
click at [447, 270] on select "Waiting for Artwork Waiting for Diecut Waiting for Mockup Waiting for DTP Waiti…" at bounding box center [641, 277] width 387 height 15
click at [383, 270] on td "Production Status" at bounding box center [315, 281] width 260 height 24
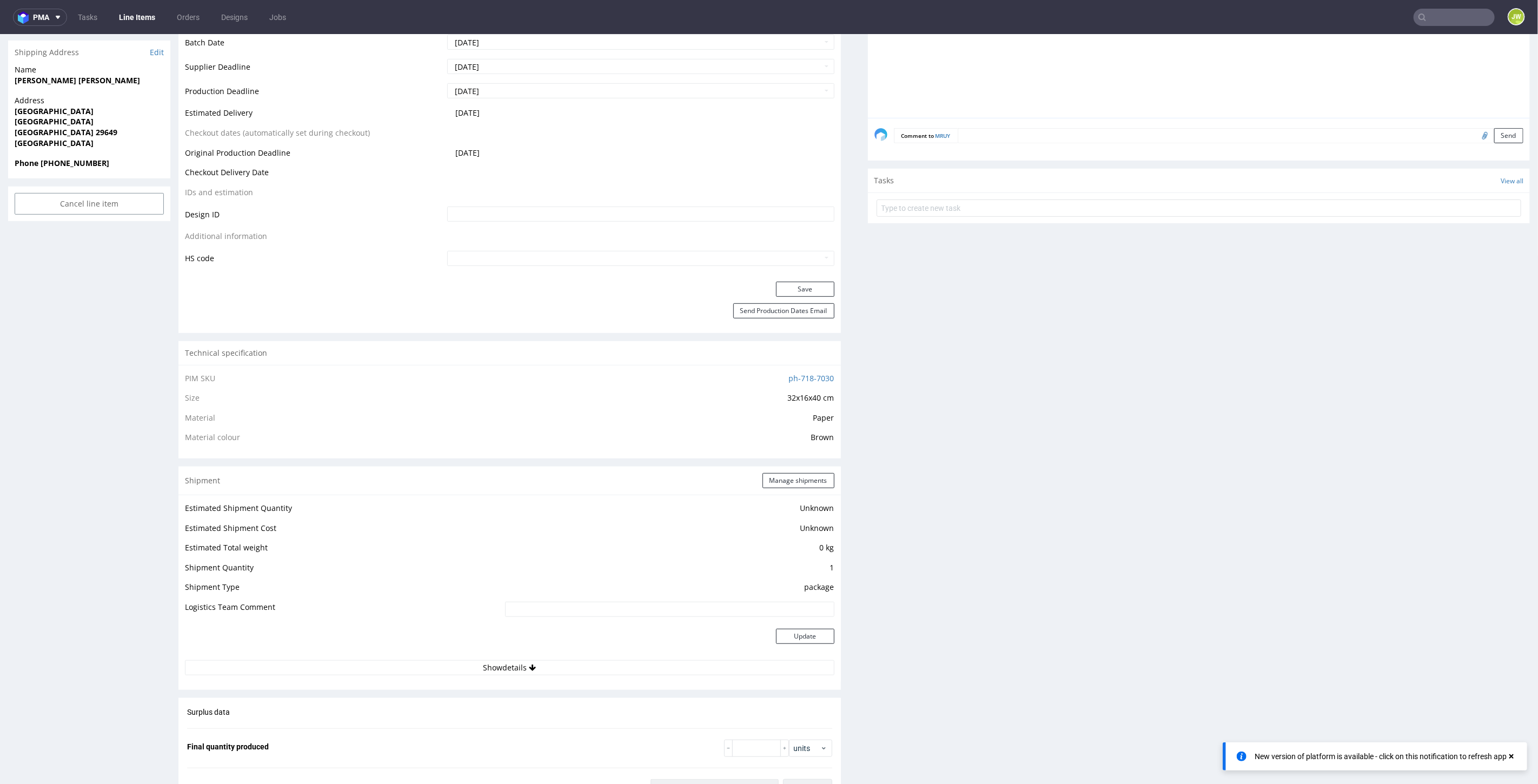
scroll to position [601, 0]
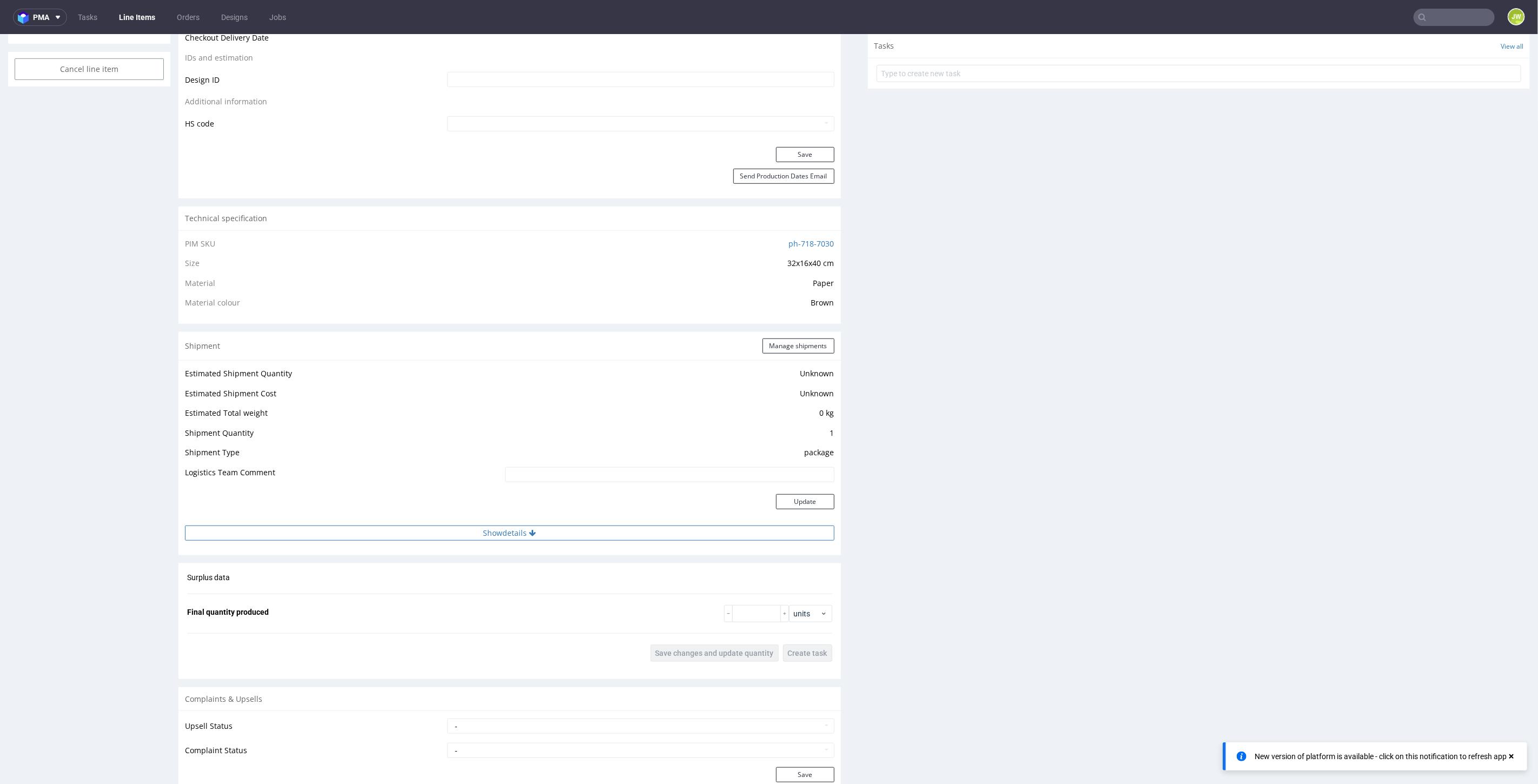
click at [503, 529] on button "Show details" at bounding box center [509, 533] width 649 height 15
click at [535, 560] on td at bounding box center [602, 564] width 464 height 20
click at [502, 528] on button "Hide details" at bounding box center [509, 533] width 649 height 15
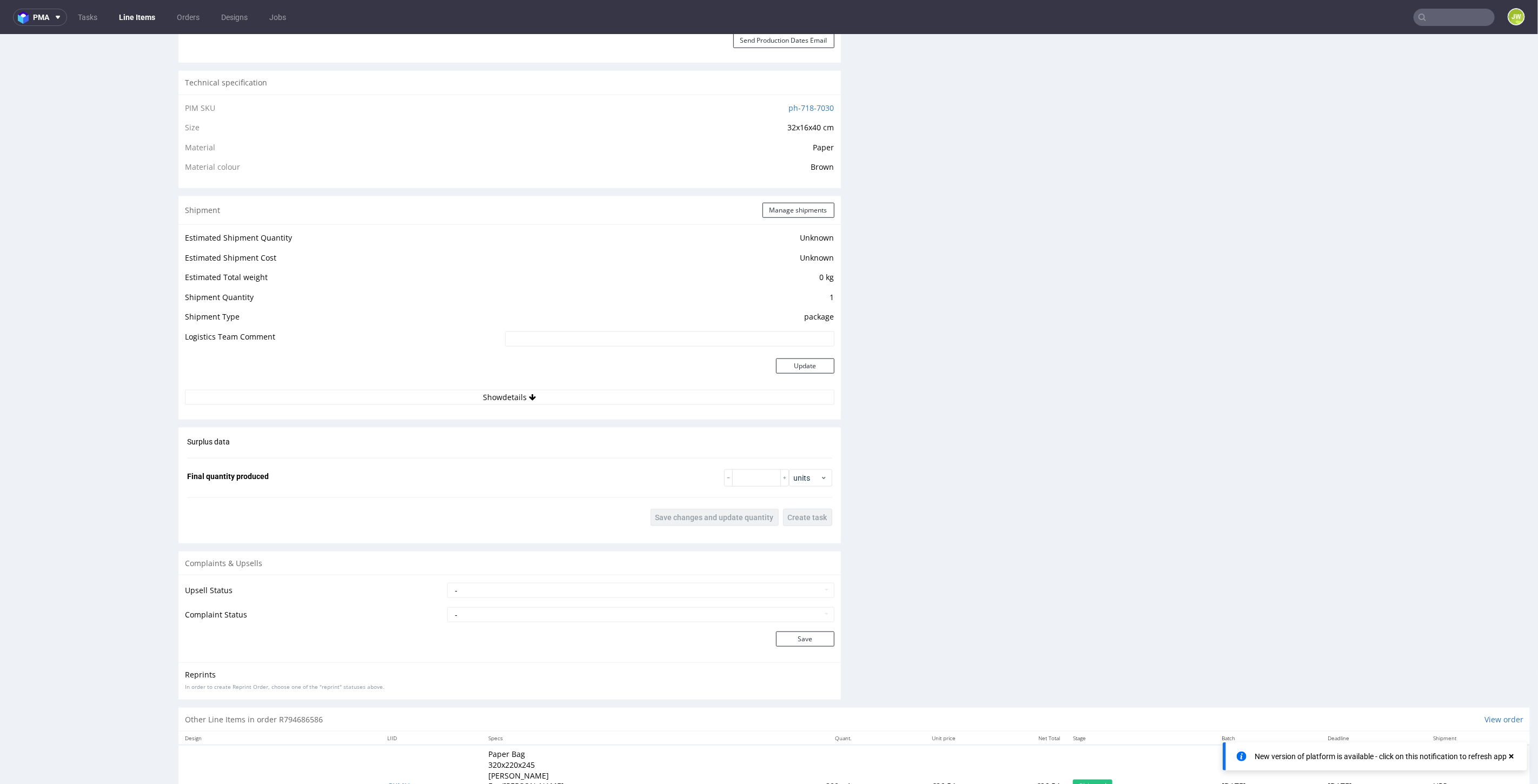
scroll to position [776, 0]
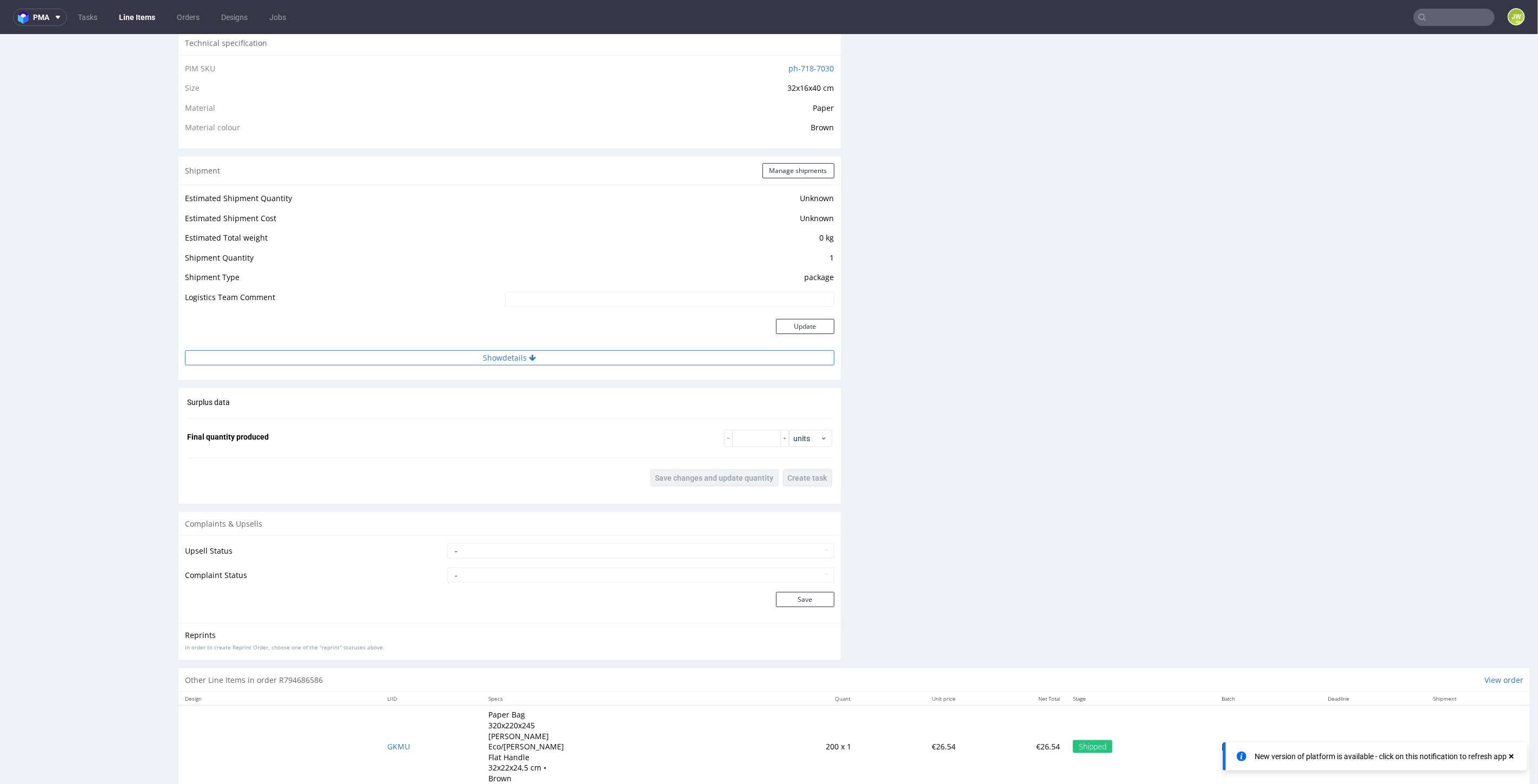
click at [493, 355] on button "Show details" at bounding box center [509, 358] width 649 height 15
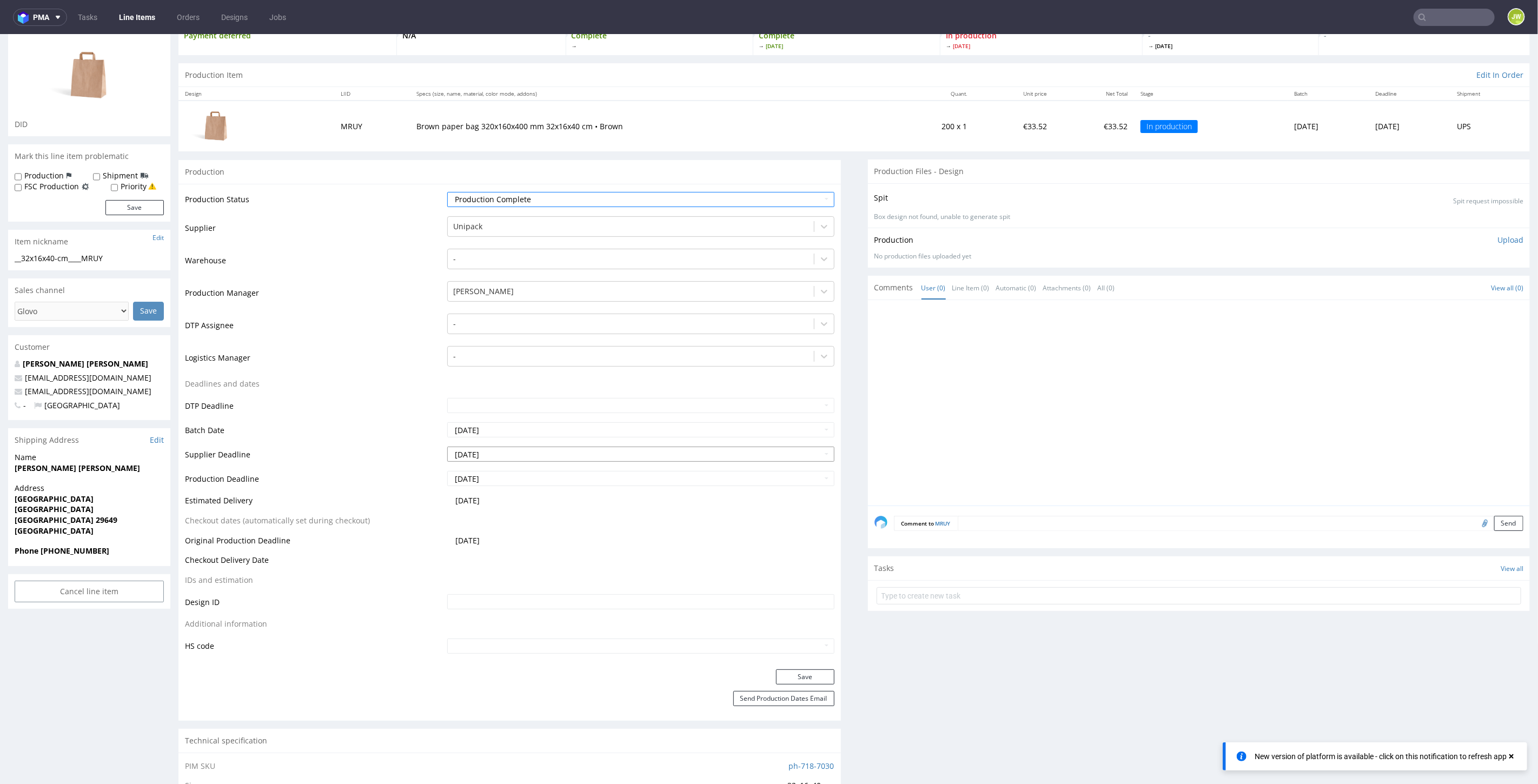
scroll to position [120, 0]
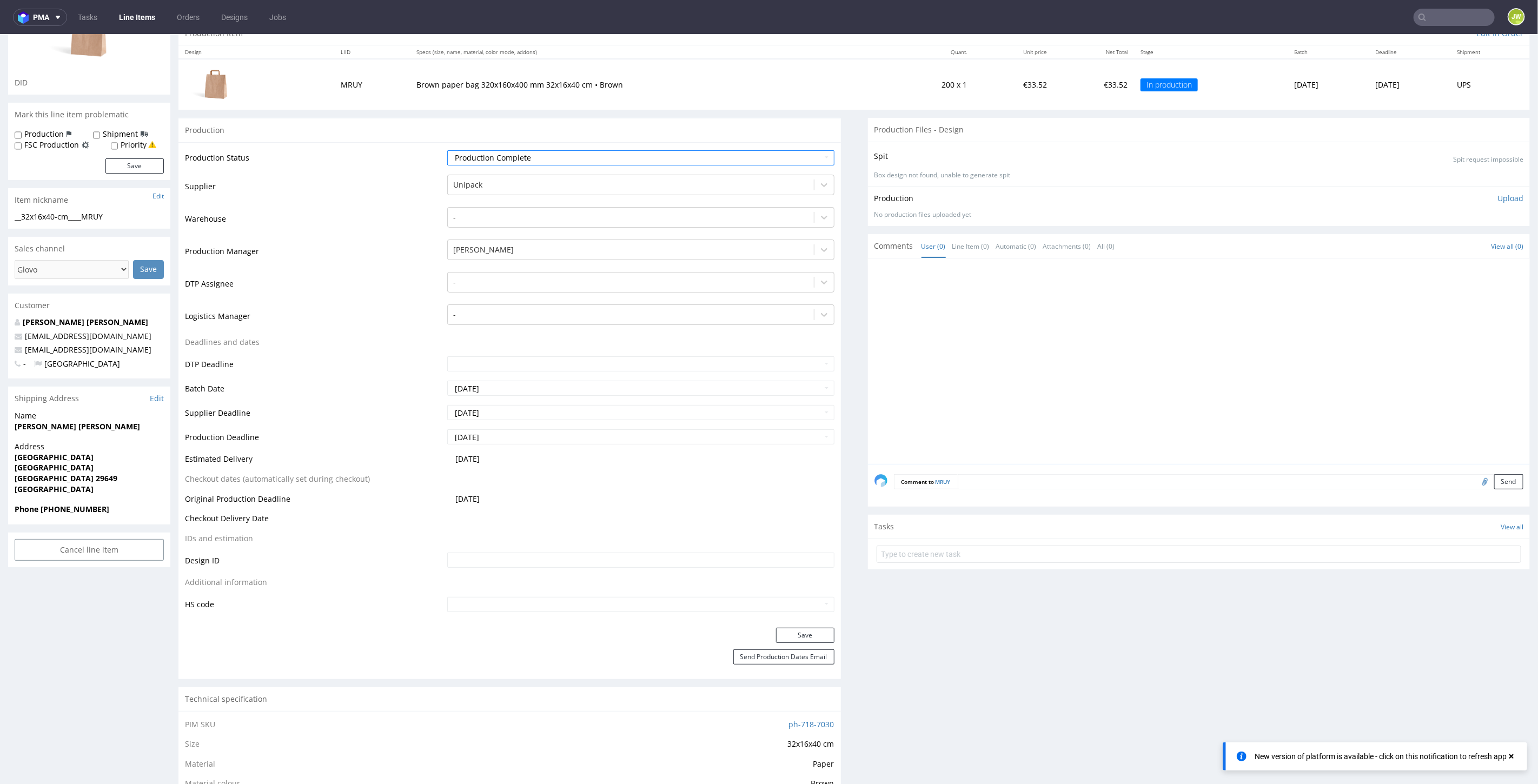
click at [802, 624] on div "Production Status Waiting for Artwork Waiting for Diecut Waiting for Mockup Wai…" at bounding box center [509, 384] width 663 height 486
click at [801, 632] on button "Save" at bounding box center [805, 635] width 59 height 15
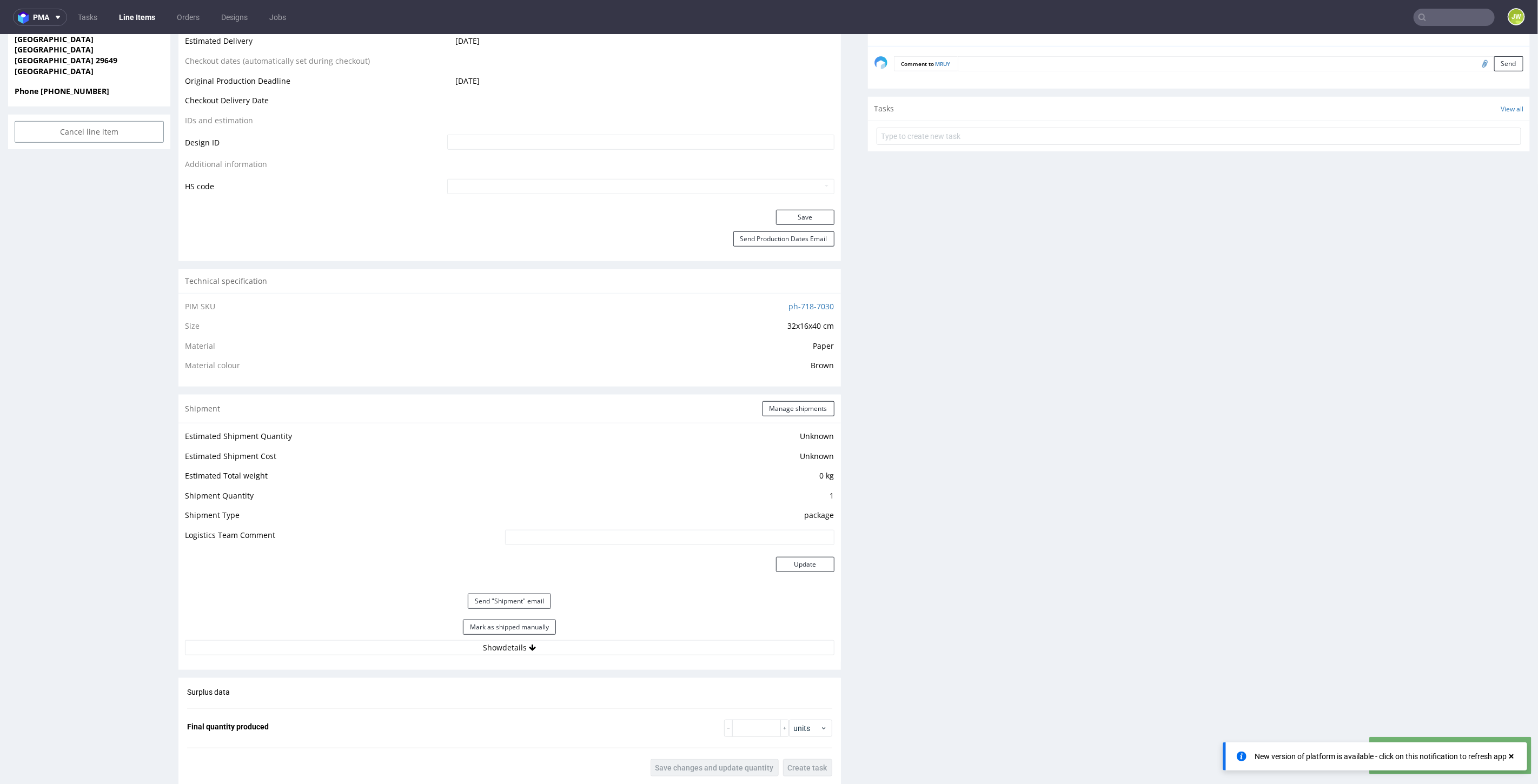
scroll to position [541, 0]
click at [482, 623] on button "Mark as shipped manually" at bounding box center [509, 624] width 93 height 15
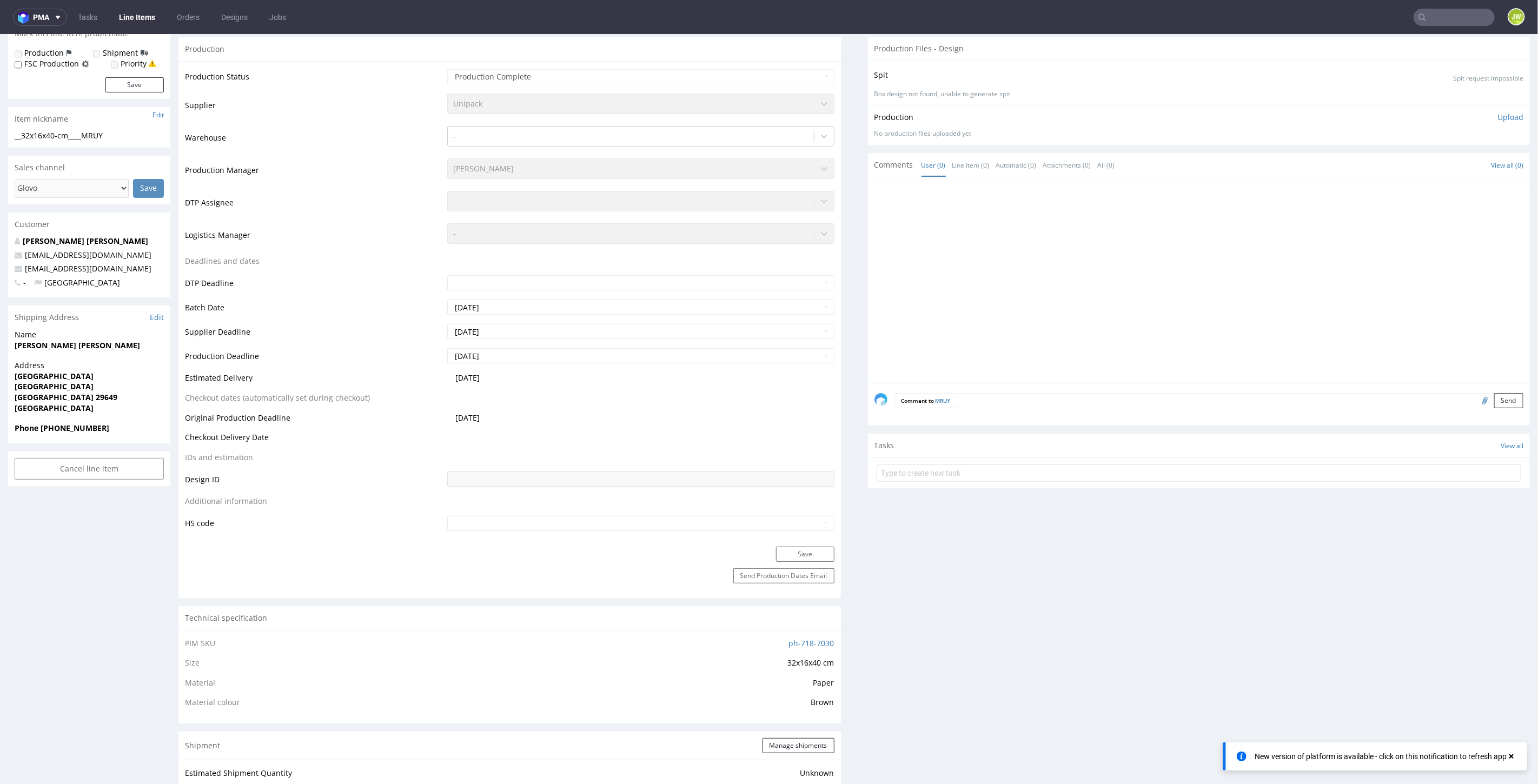
scroll to position [21, 0]
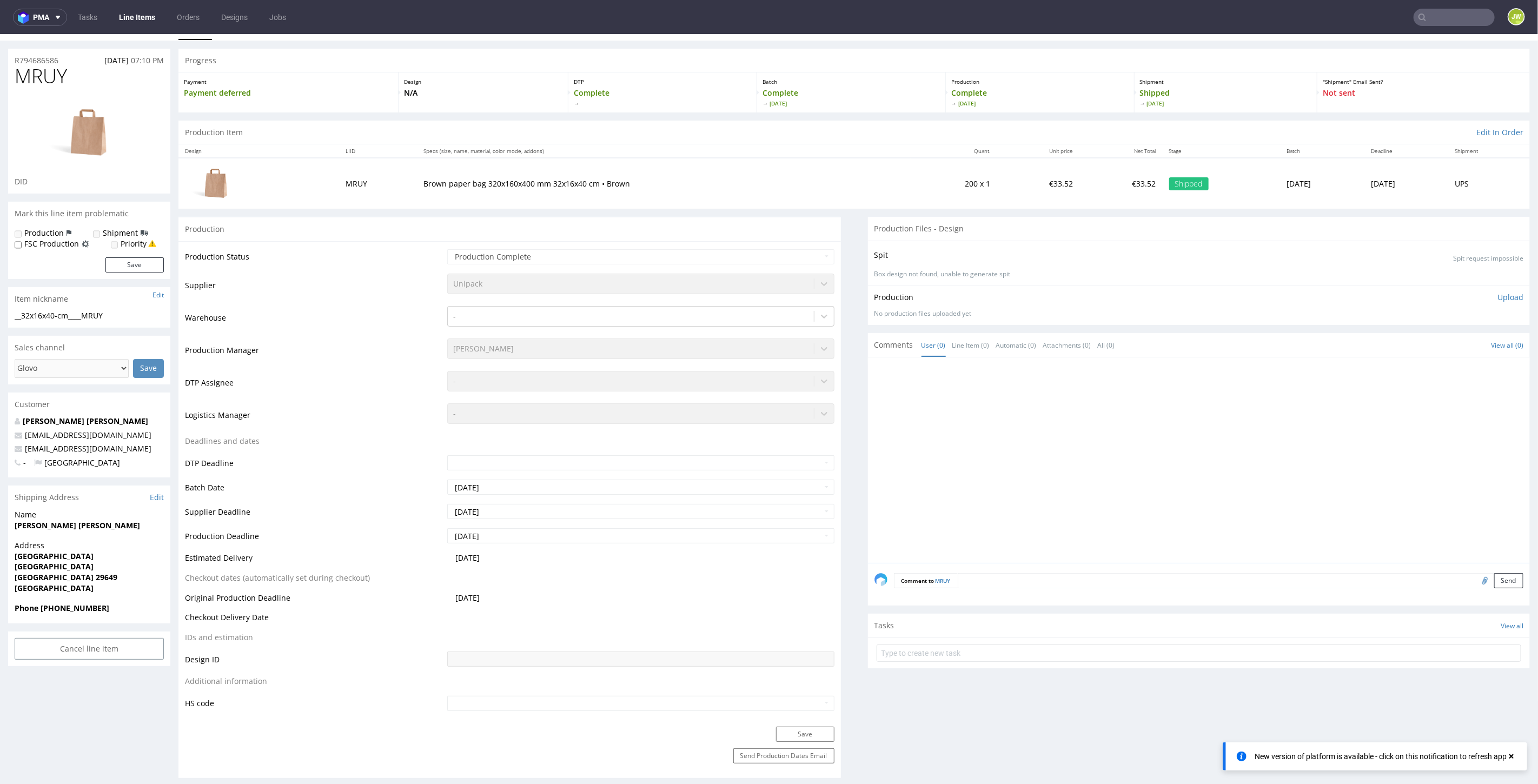
click at [135, 16] on link "Line Items" at bounding box center [137, 17] width 49 height 18
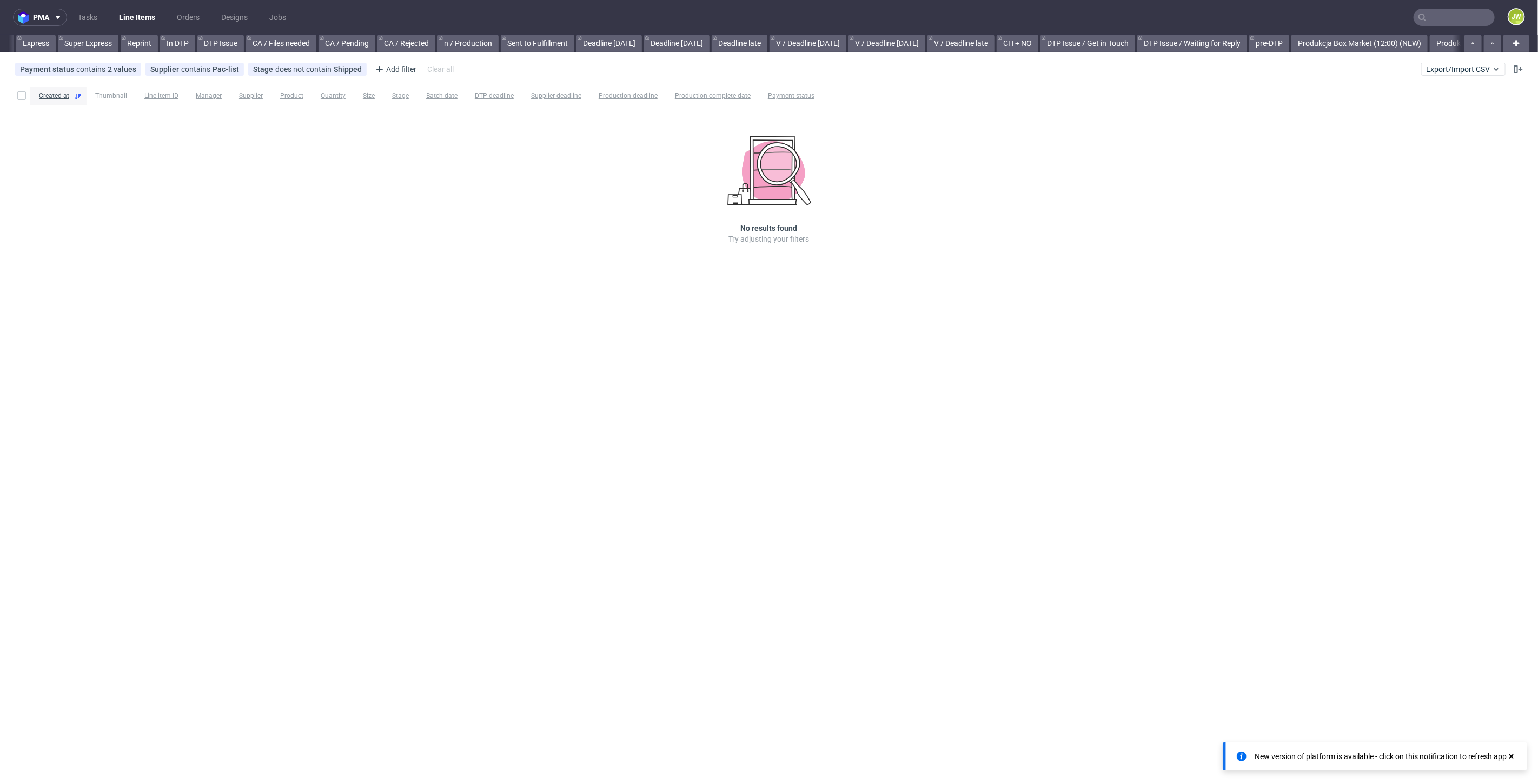
scroll to position [0, 2272]
click at [1452, 59] on div "Payment status contains 2 values Paid, Credit Owed Supplier contains Pac-list S…" at bounding box center [769, 69] width 1538 height 26
click at [1452, 74] on button "Export/Import CSV" at bounding box center [1463, 69] width 85 height 13
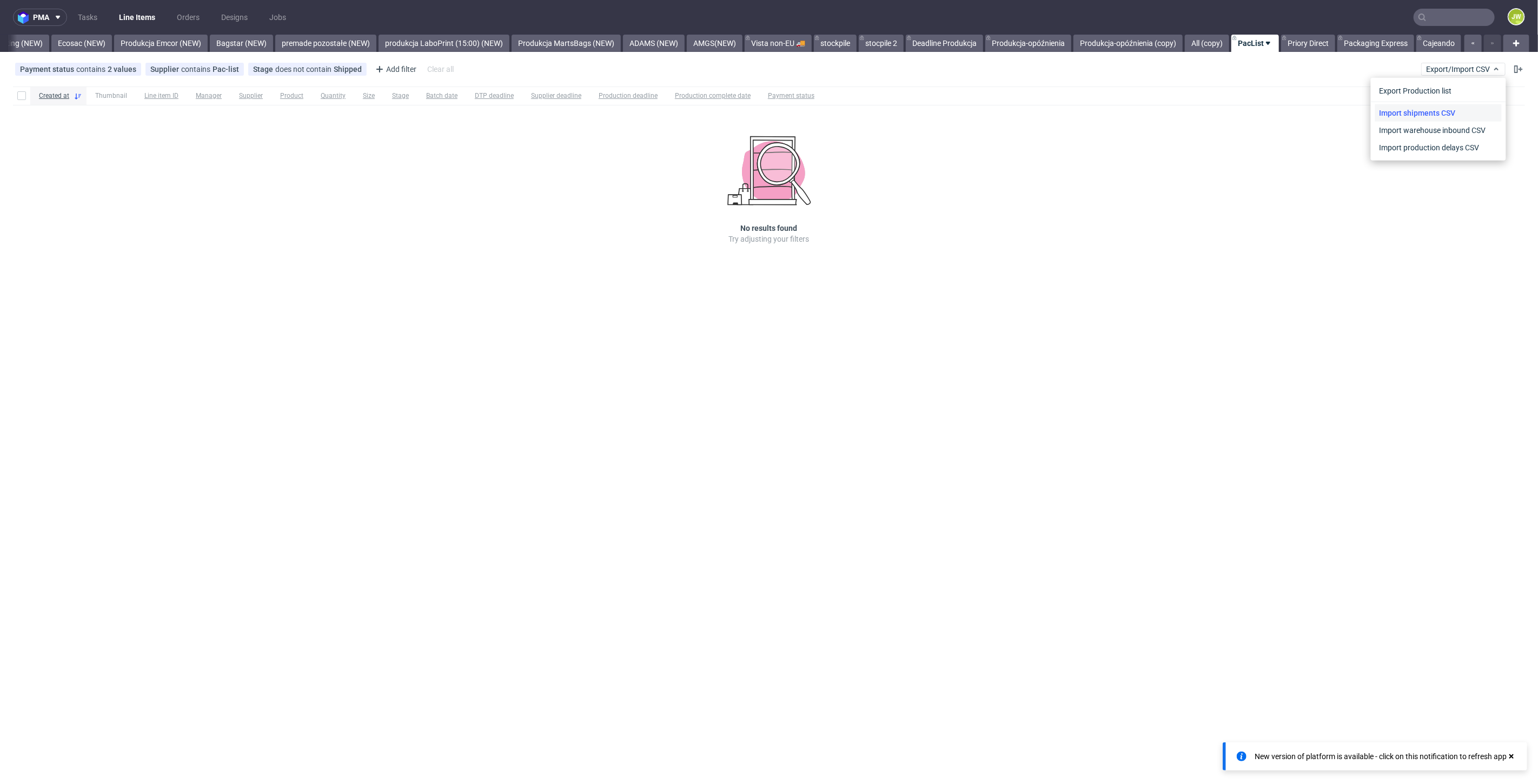
click at [1406, 116] on link "Import shipments CSV" at bounding box center [1438, 113] width 126 height 18
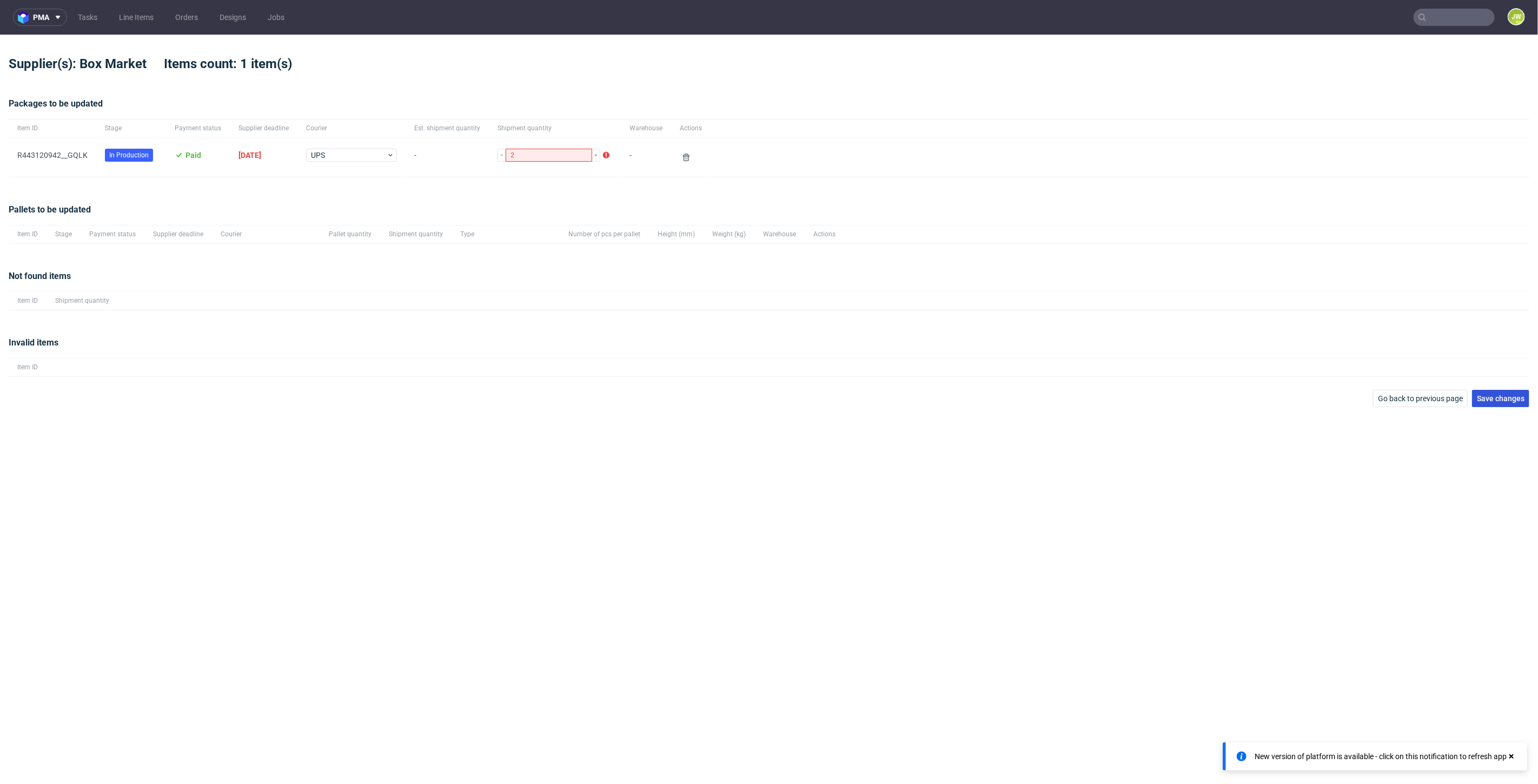
click at [1499, 399] on span "Save changes" at bounding box center [1500, 398] width 48 height 8
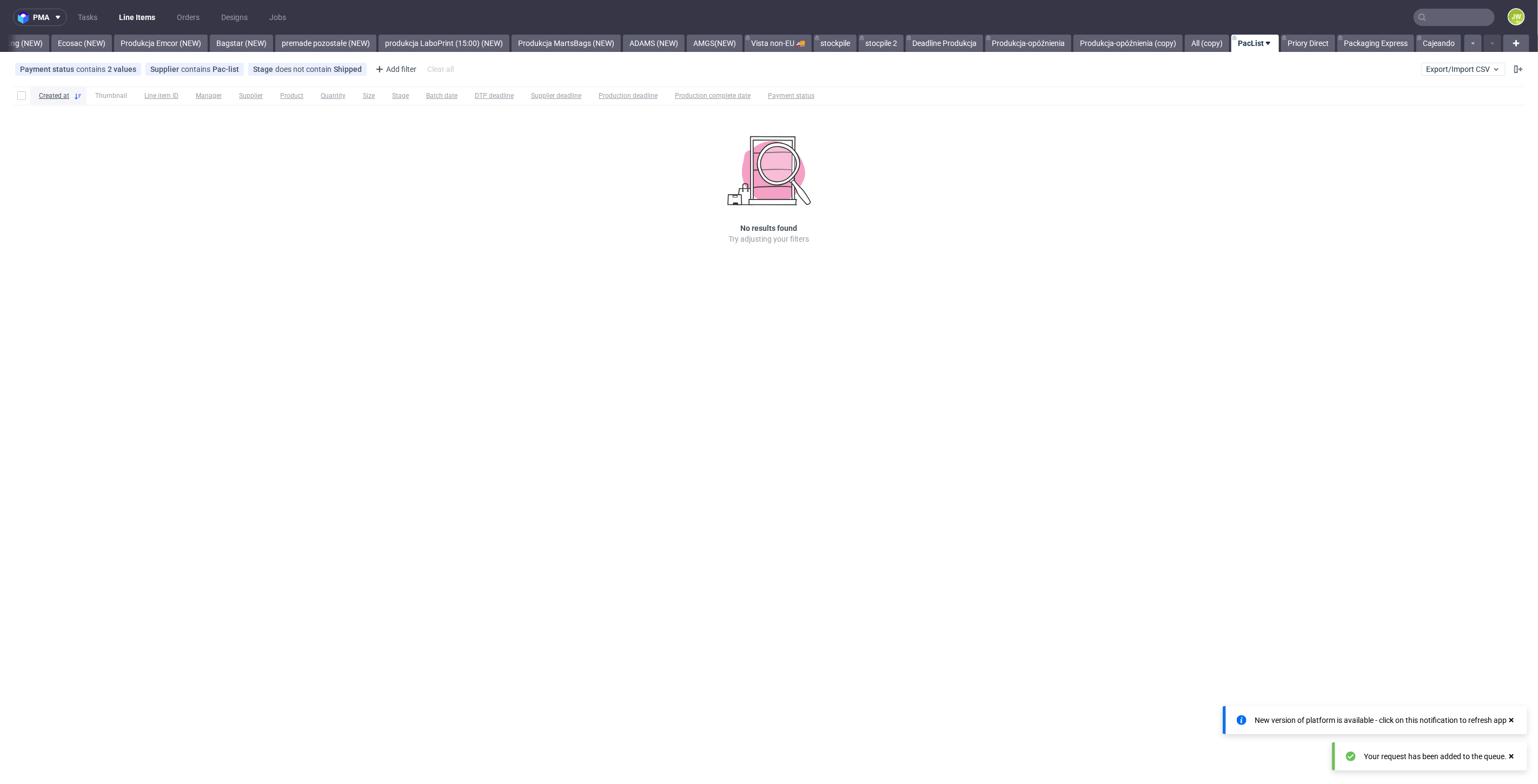
scroll to position [0, 2272]
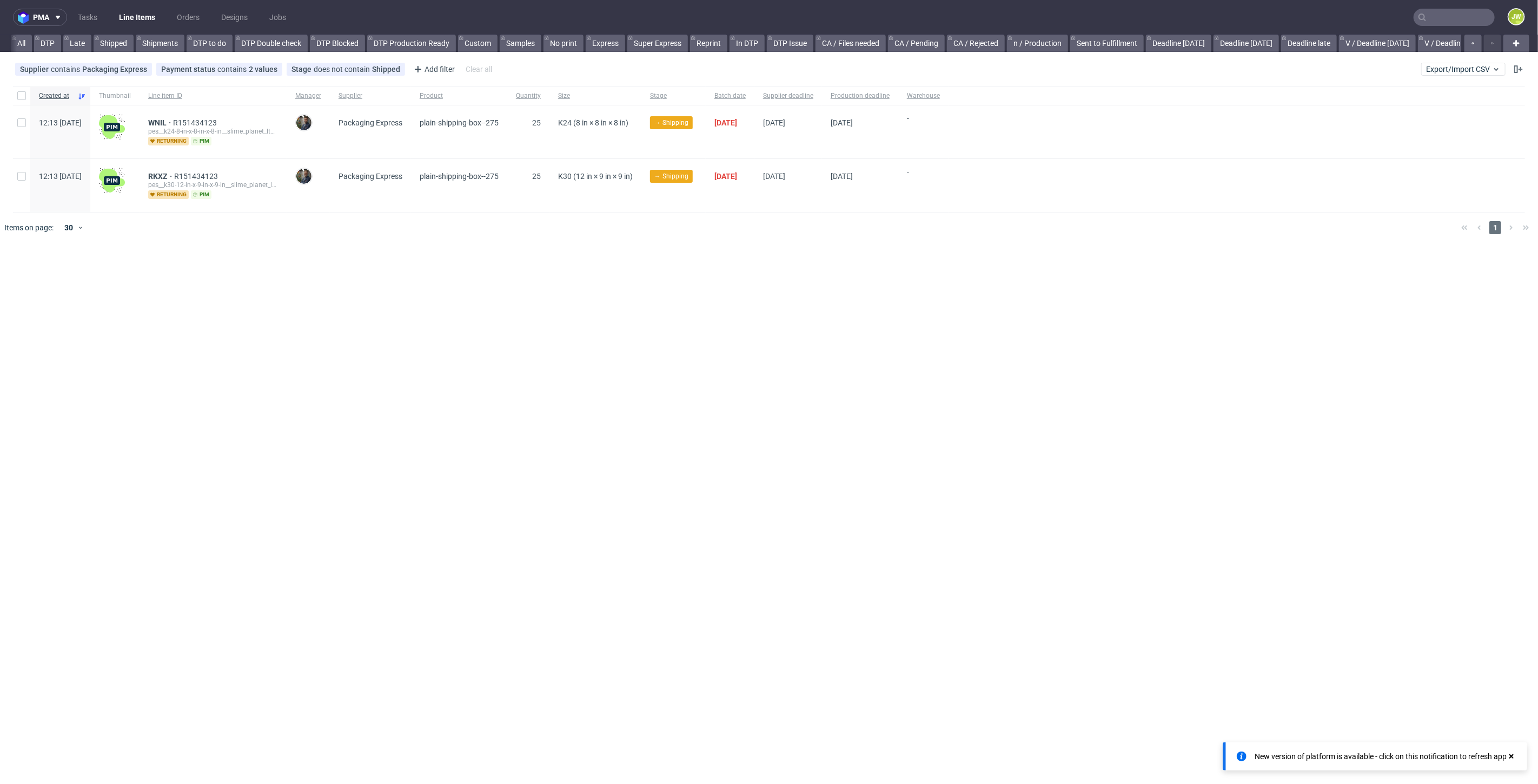
scroll to position [0, 2273]
